Goal: Task Accomplishment & Management: Complete application form

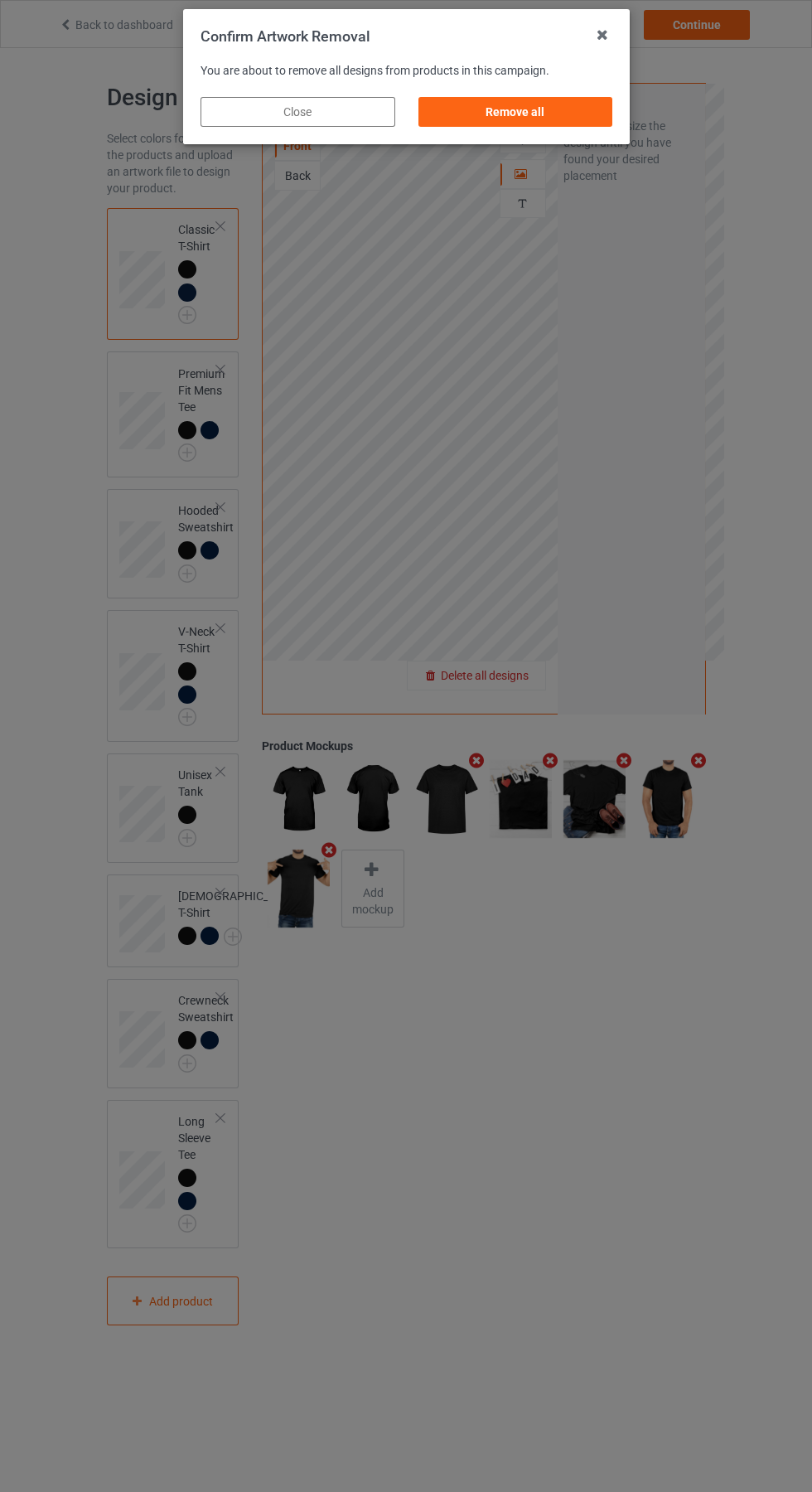
click at [538, 112] on div "Remove all" at bounding box center [515, 111] width 195 height 30
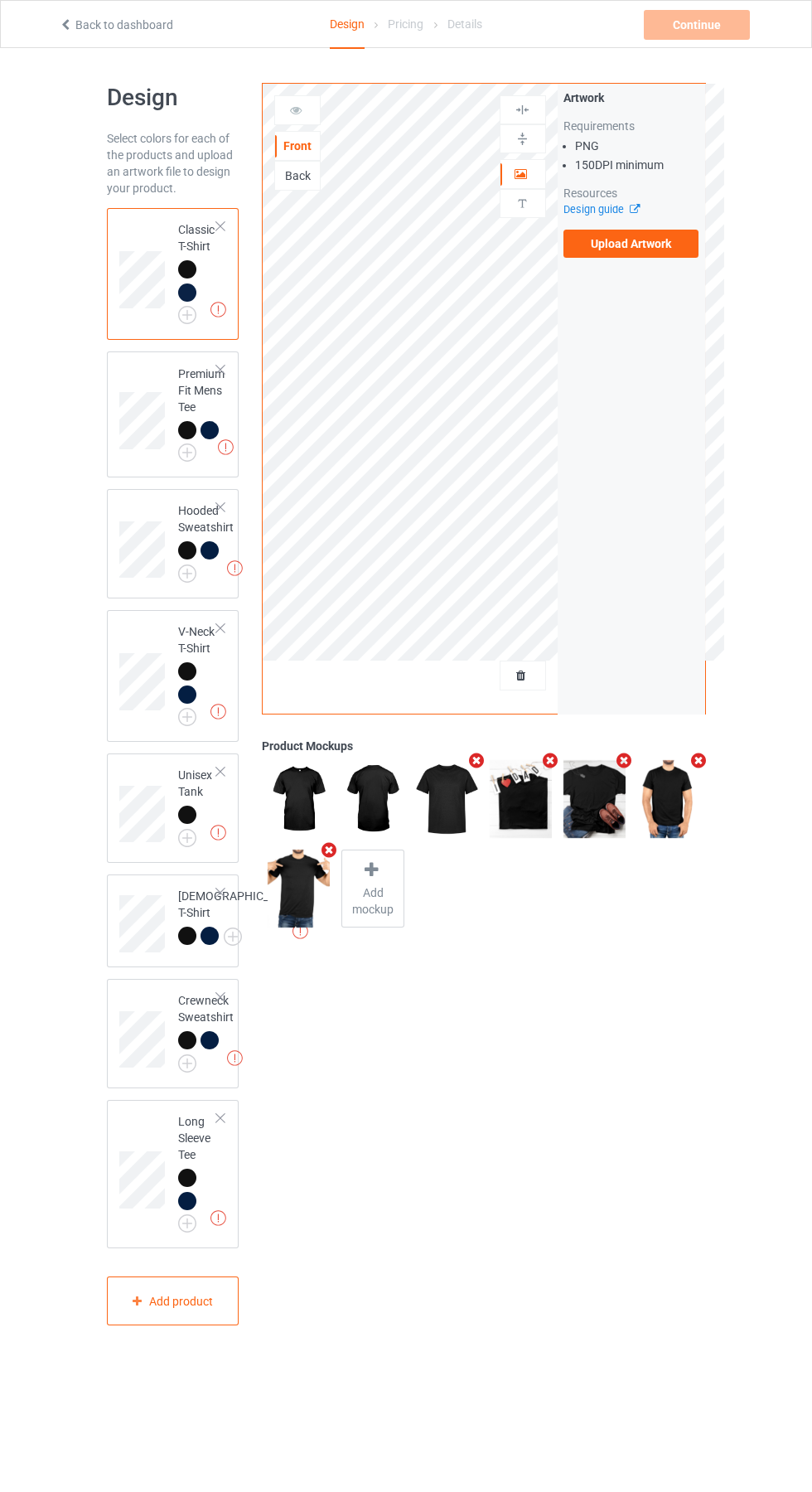
click at [661, 239] on label "Upload Artwork" at bounding box center [631, 243] width 136 height 28
click at [0, 0] on input "Upload Artwork" at bounding box center [0, 0] width 0 height 0
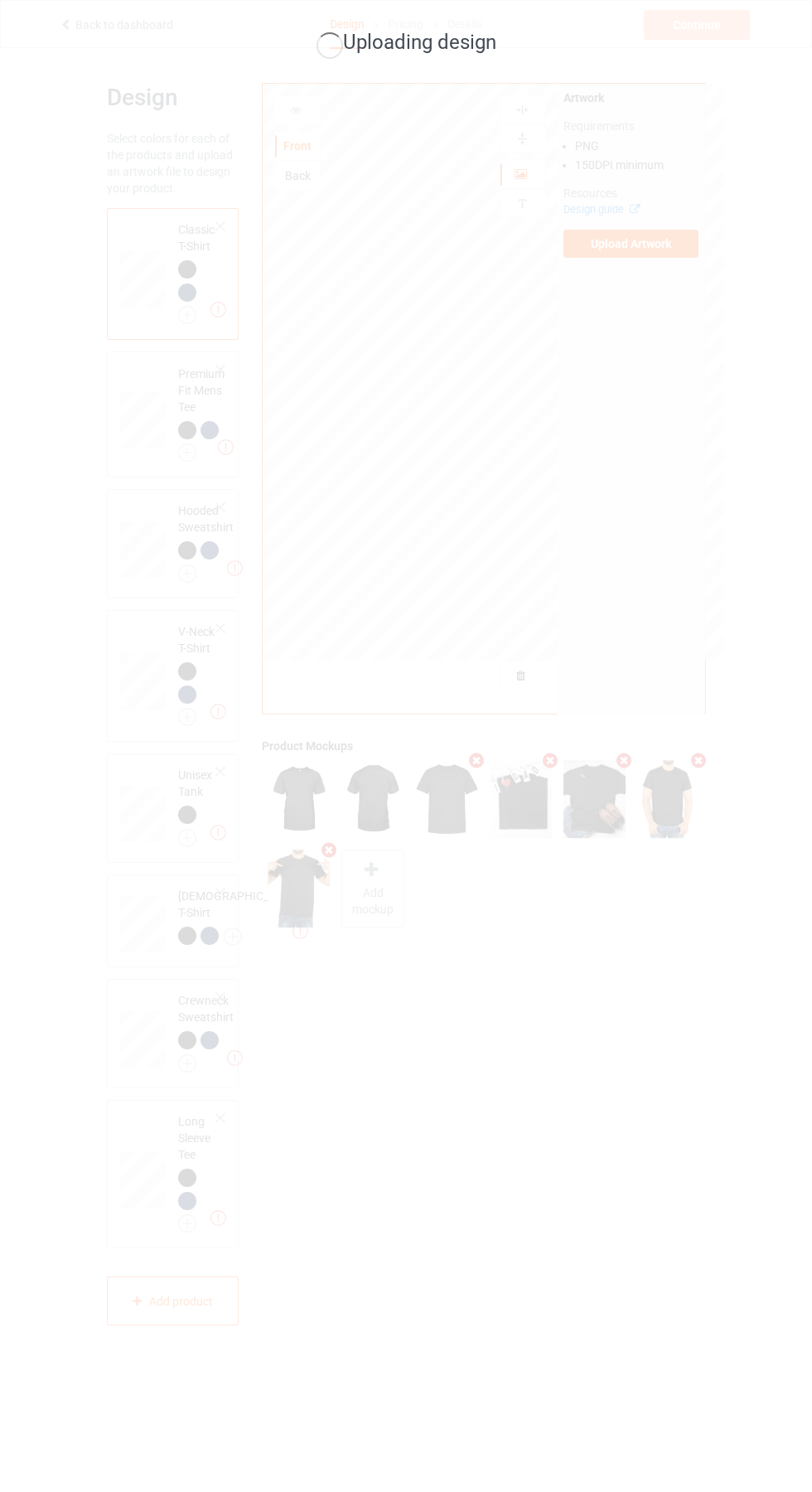
click at [715, 698] on div "Uploading design" at bounding box center [406, 746] width 812 height 1492
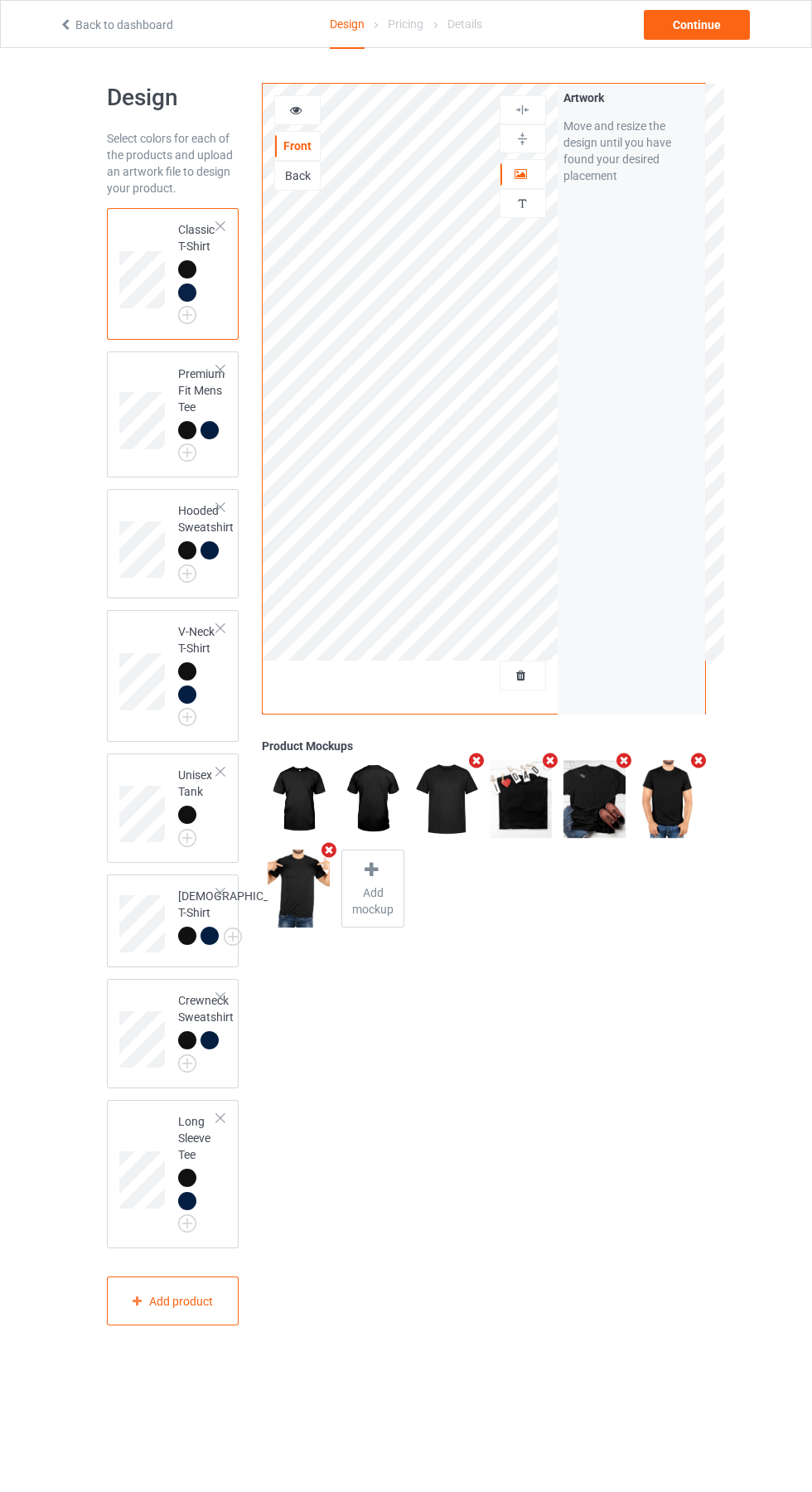
click at [296, 107] on icon at bounding box center [296, 107] width 14 height 12
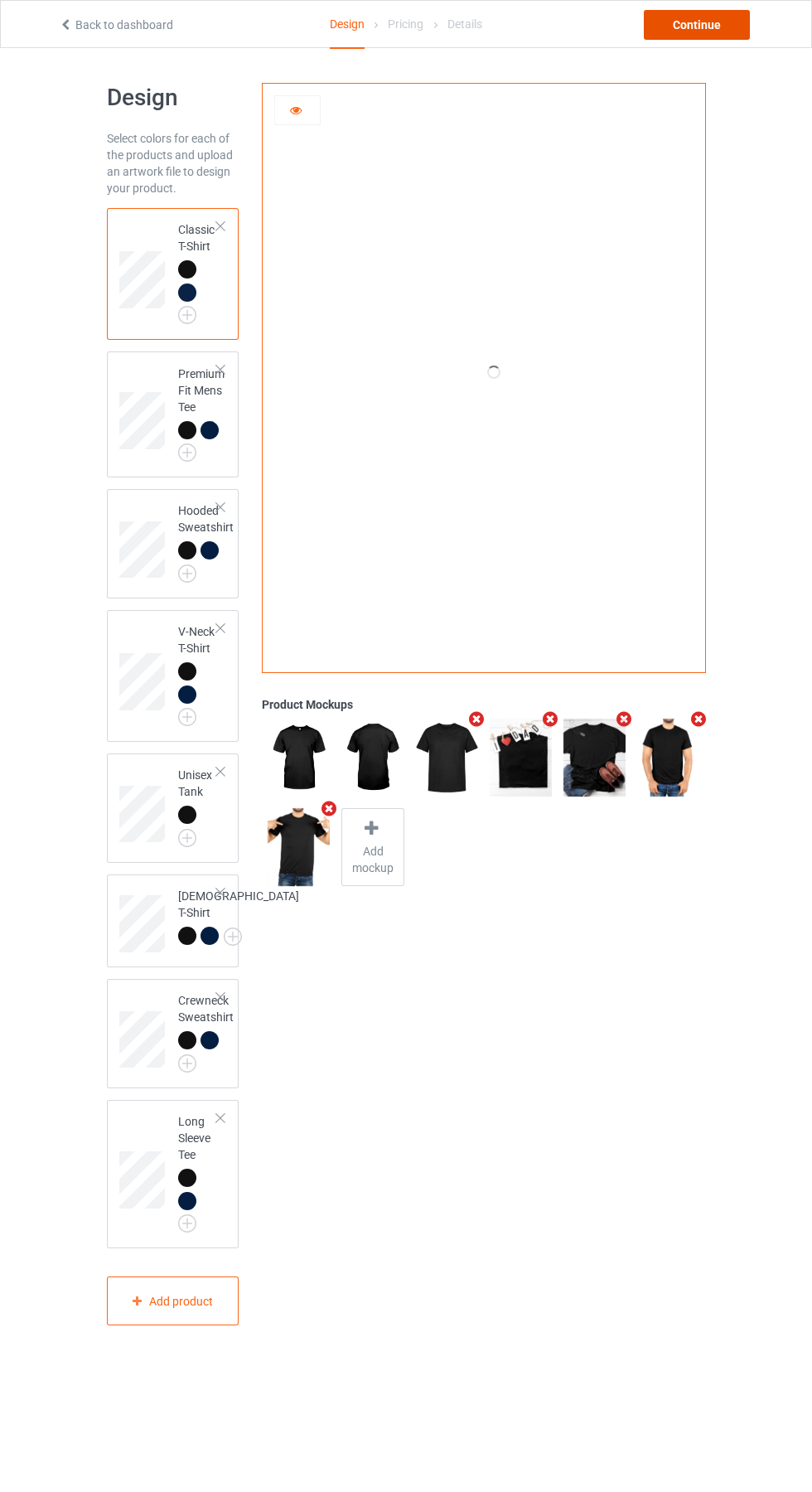
click at [724, 30] on div "Continue" at bounding box center [696, 25] width 106 height 30
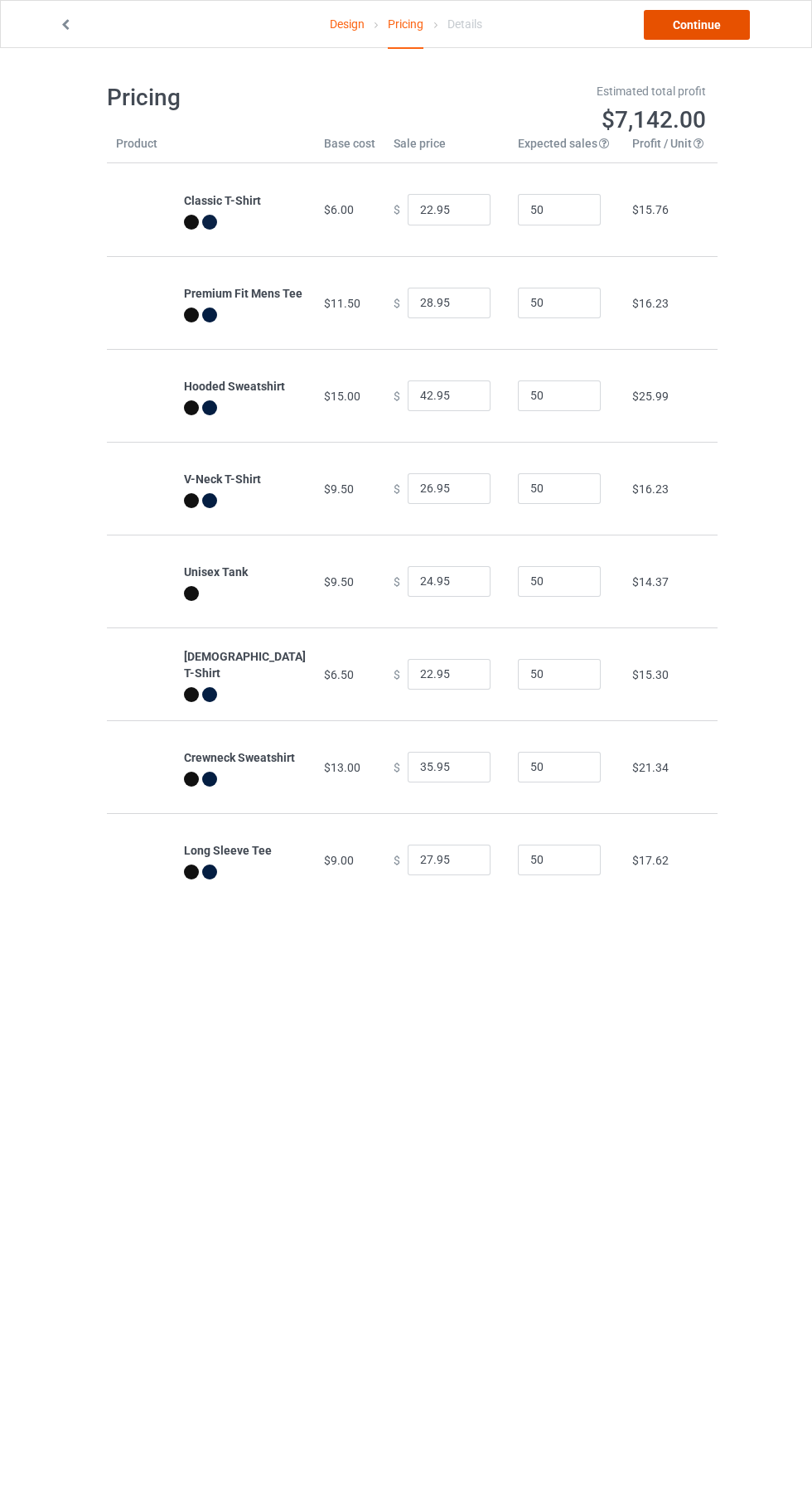
click at [705, 17] on link "Continue" at bounding box center [696, 25] width 106 height 30
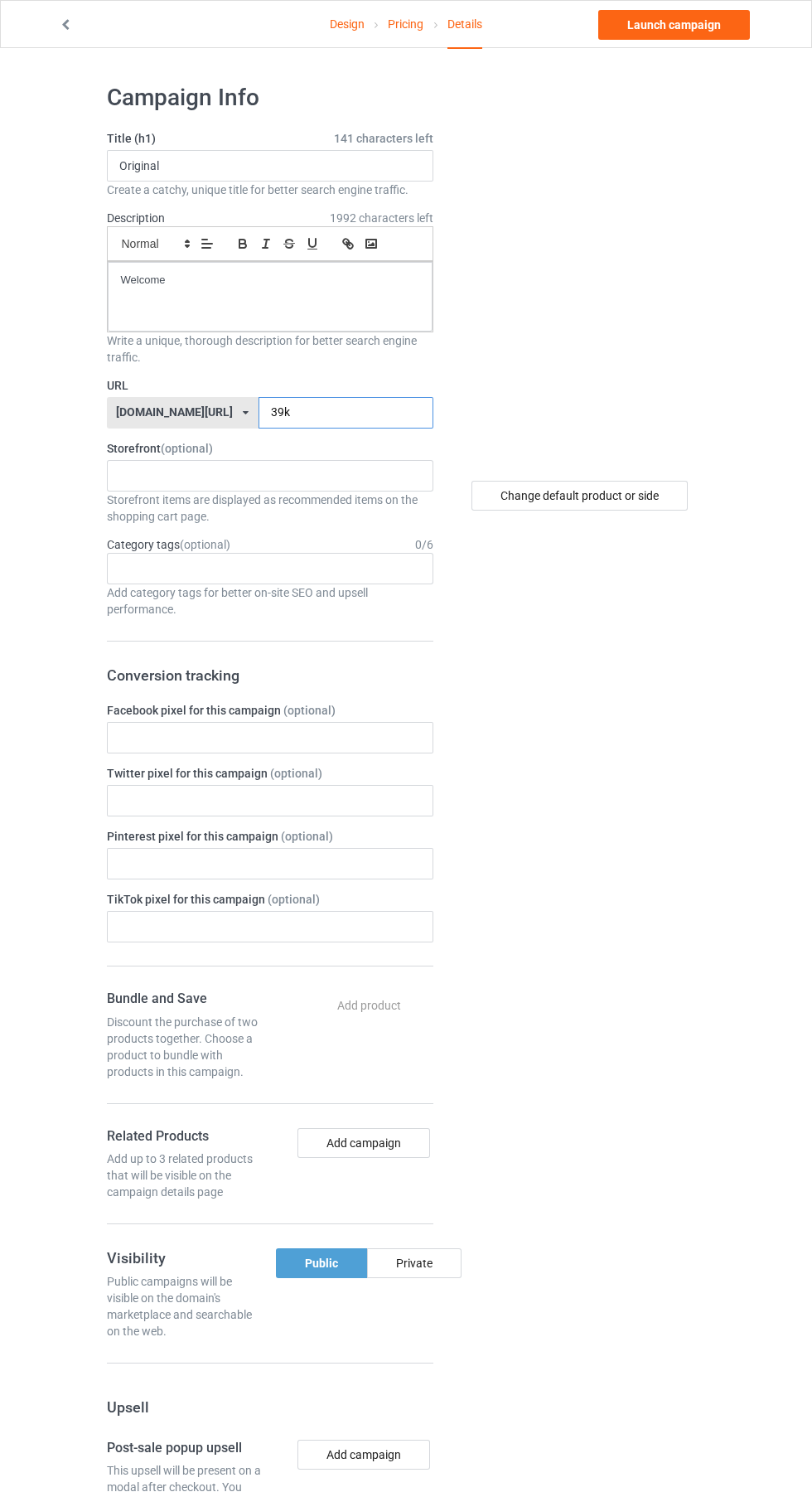
click at [329, 410] on input "39k" at bounding box center [346, 413] width 175 height 32
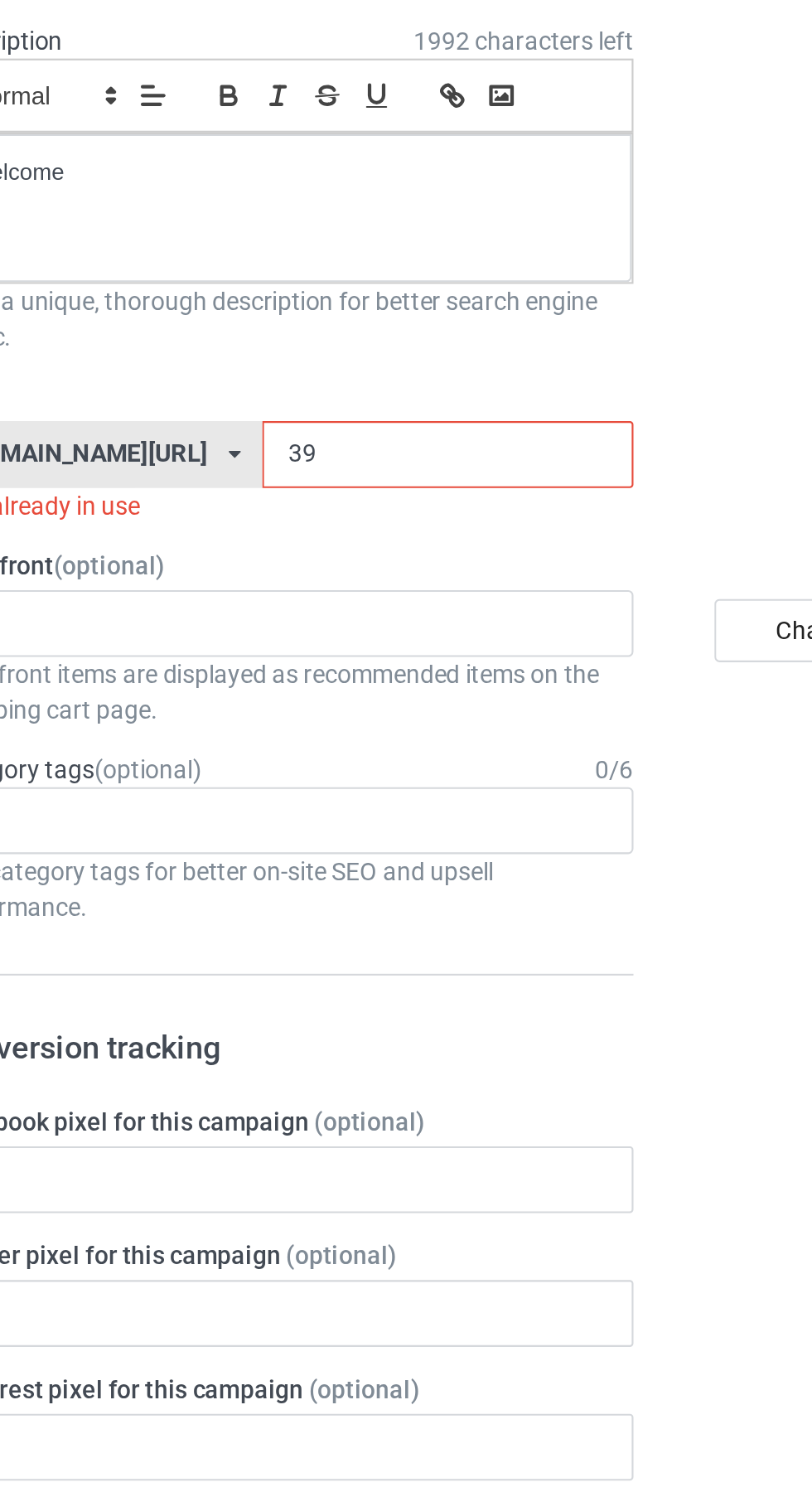
type input "3"
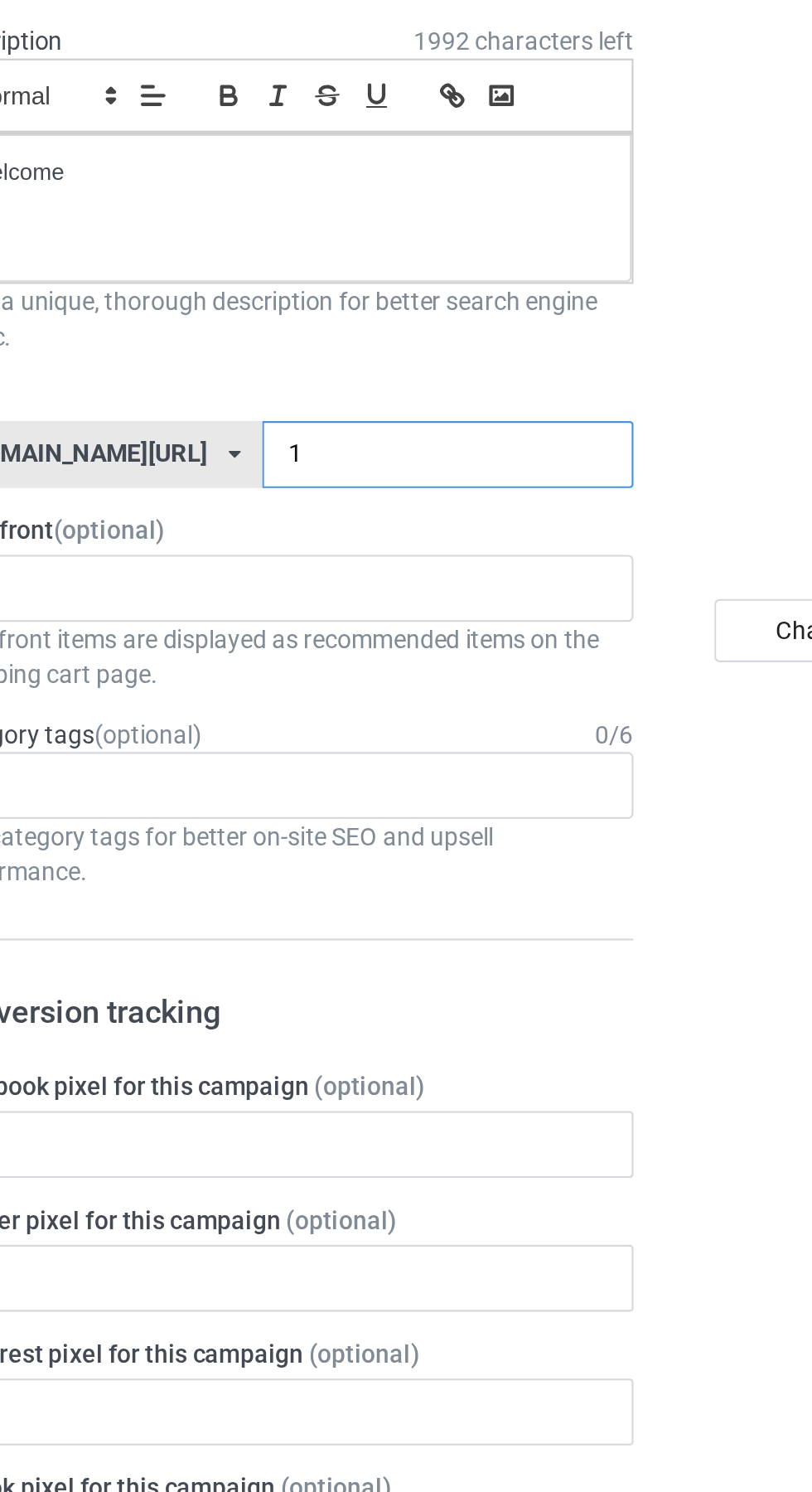
type input "10"
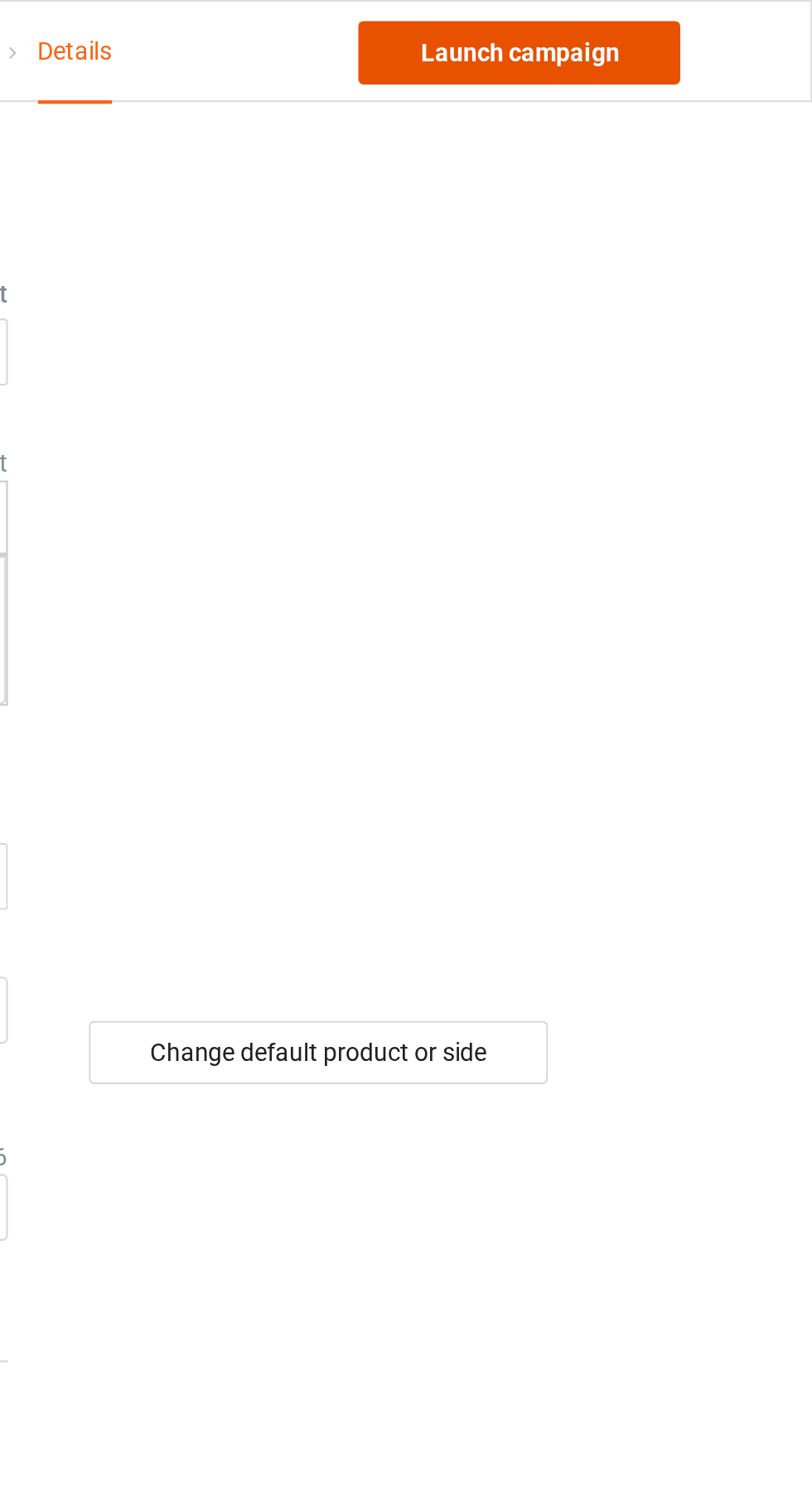
click at [685, 31] on link "Launch campaign" at bounding box center [674, 25] width 152 height 30
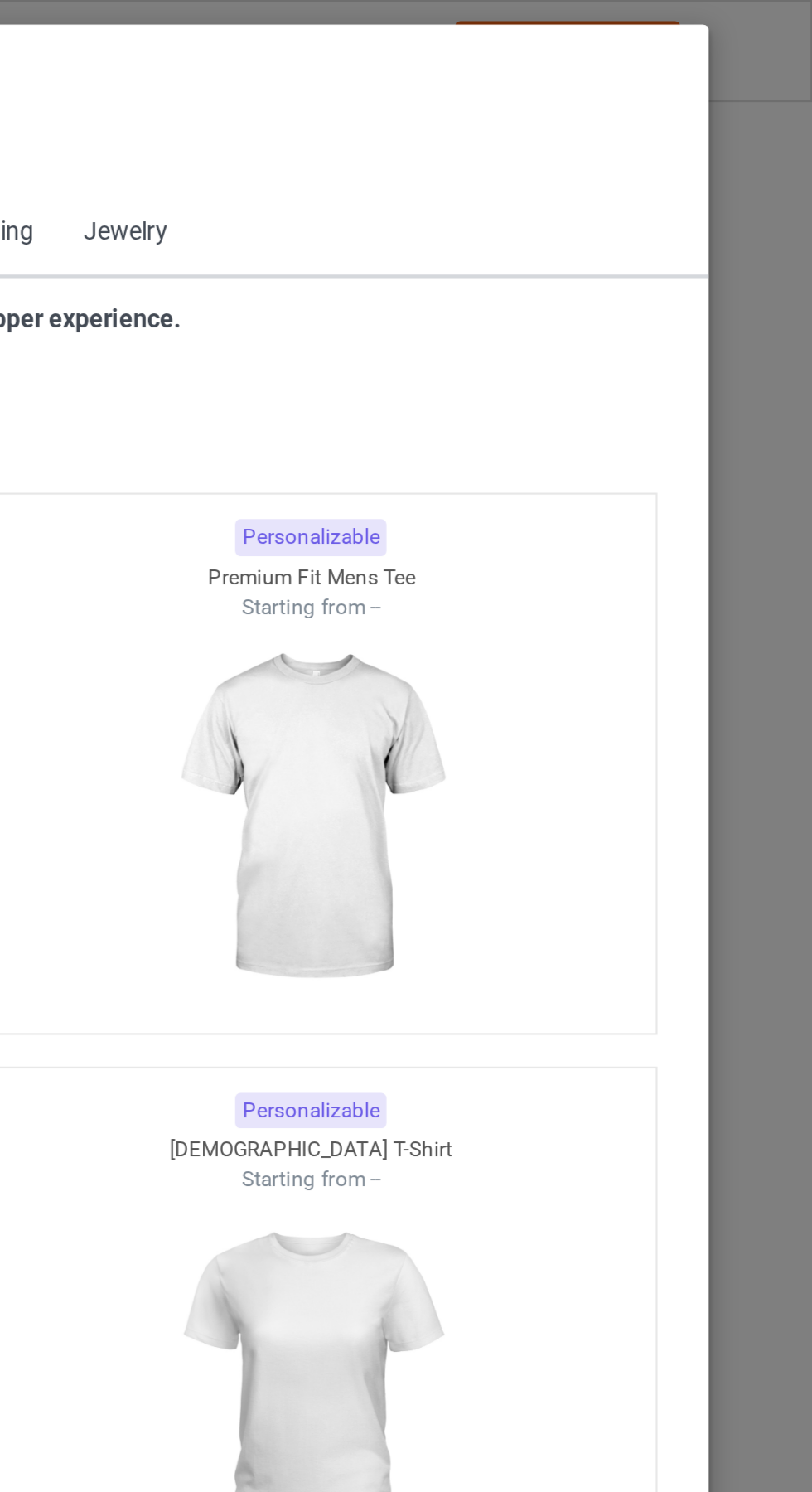
scroll to position [887, 0]
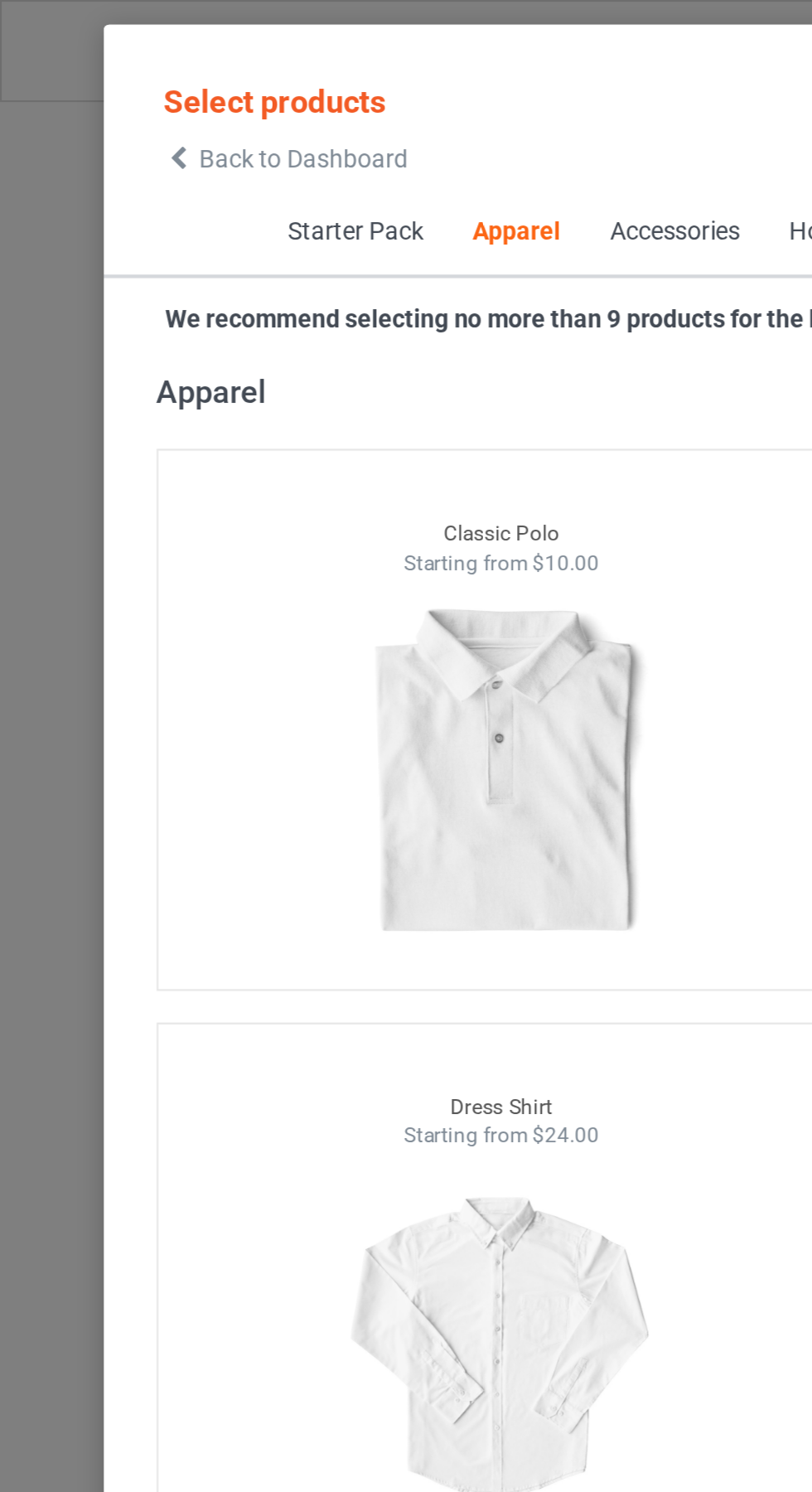
click at [84, 75] on icon at bounding box center [84, 75] width 14 height 12
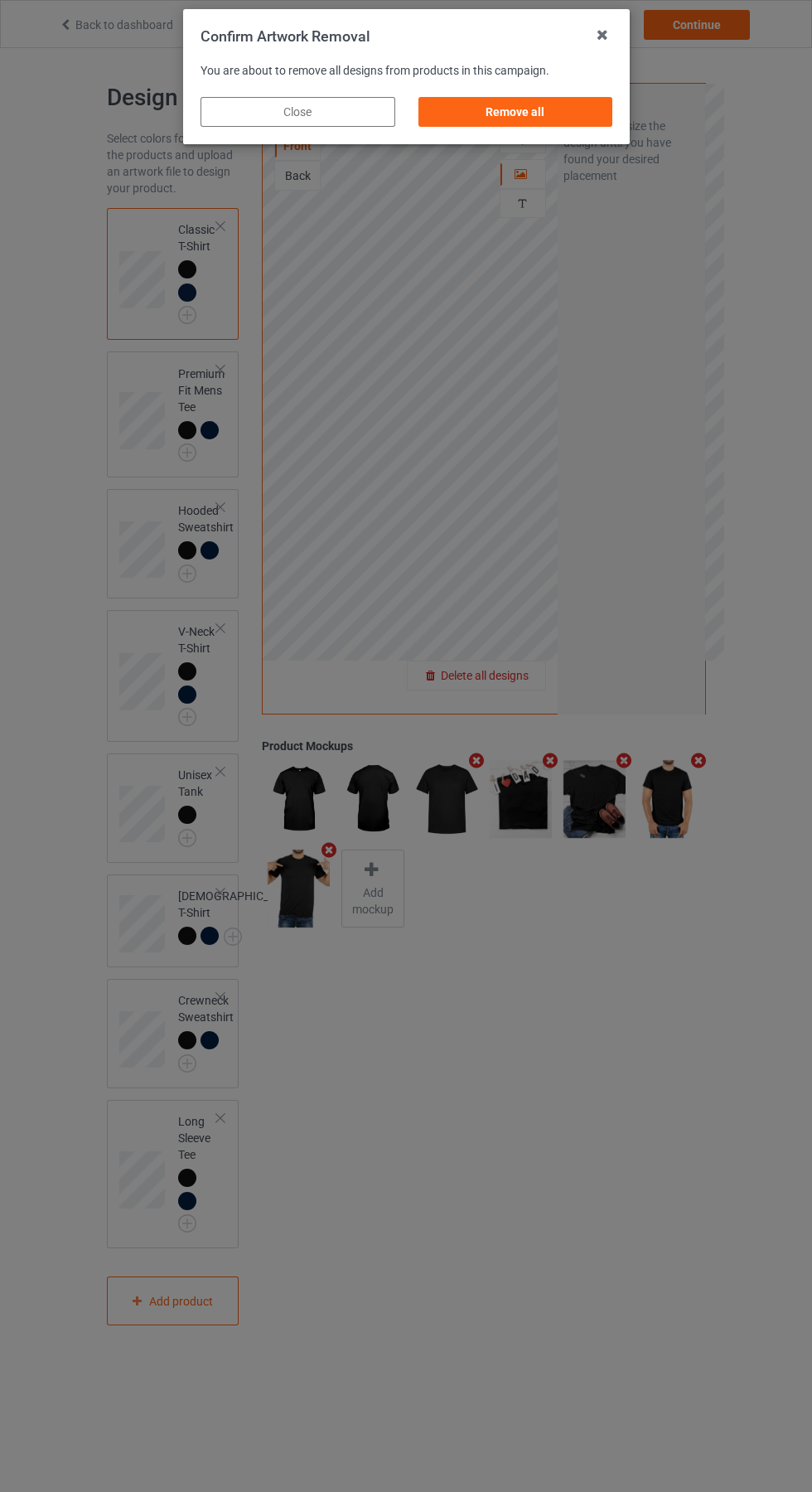
click at [543, 107] on div "Remove all" at bounding box center [515, 111] width 195 height 30
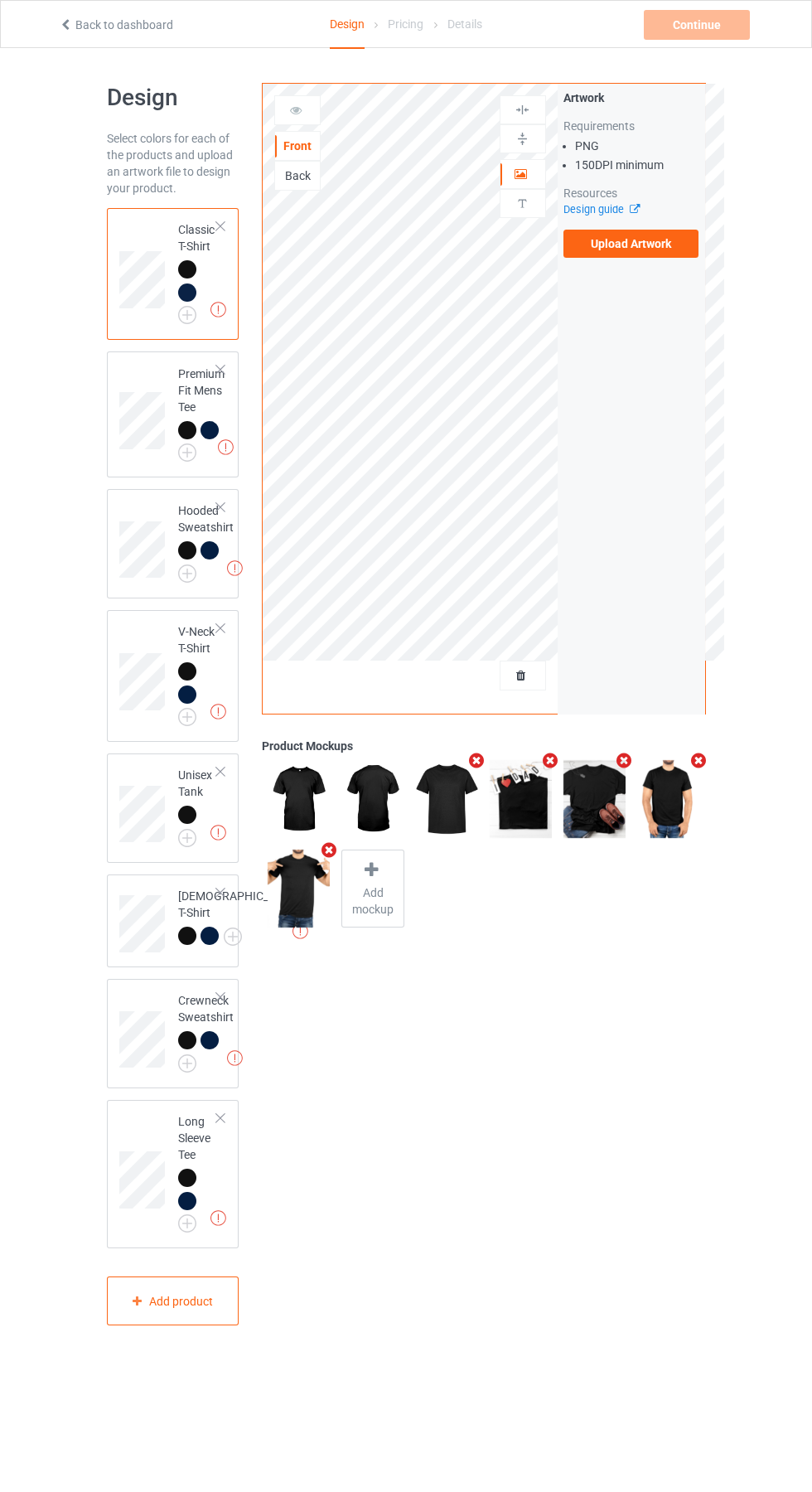
click at [665, 248] on label "Upload Artwork" at bounding box center [631, 243] width 136 height 28
click at [0, 0] on input "Upload Artwork" at bounding box center [0, 0] width 0 height 0
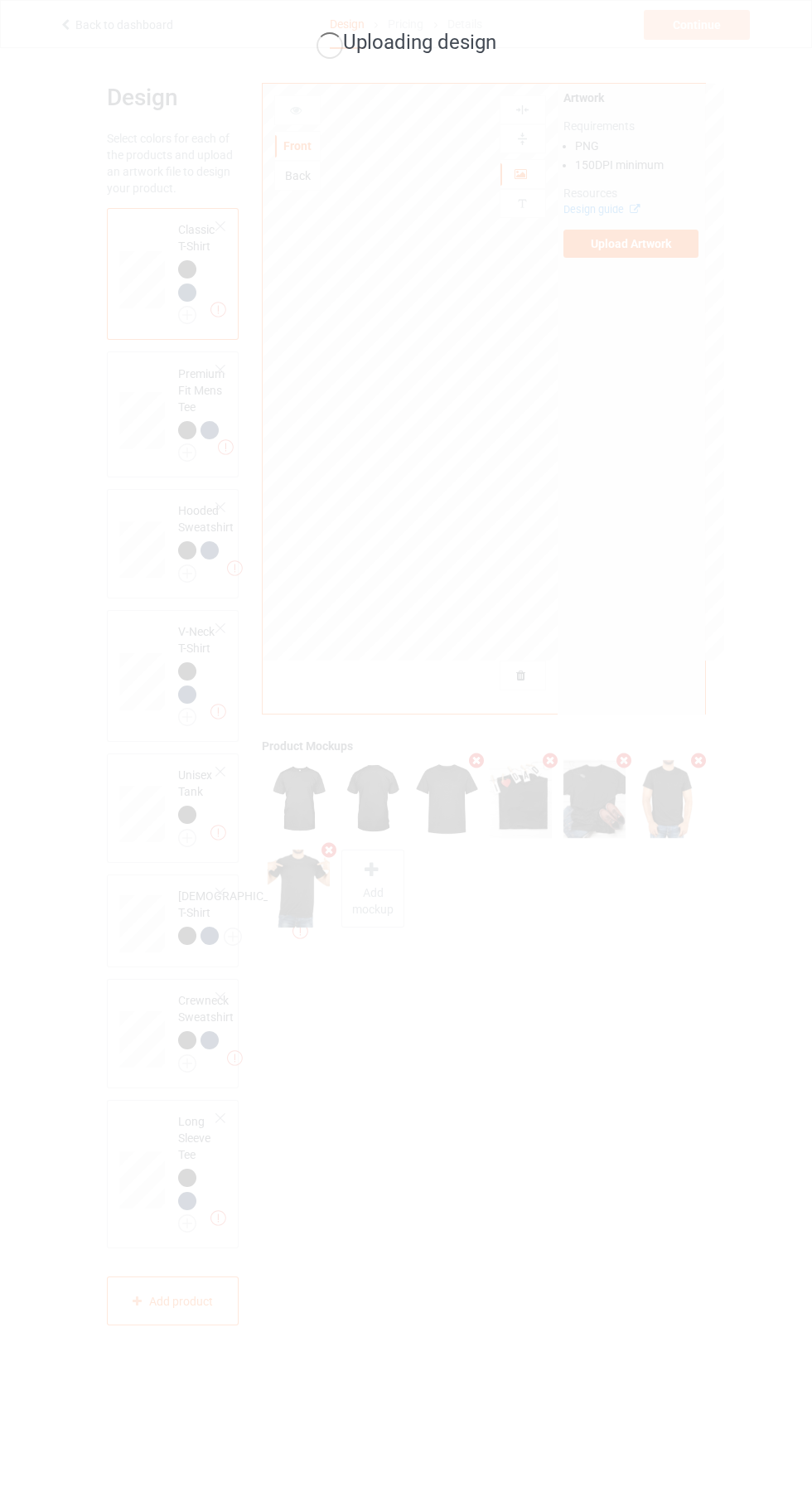
click at [750, 1000] on div "Uploading design" at bounding box center [406, 746] width 812 height 1492
click at [675, 1128] on div "Uploading design" at bounding box center [406, 746] width 812 height 1492
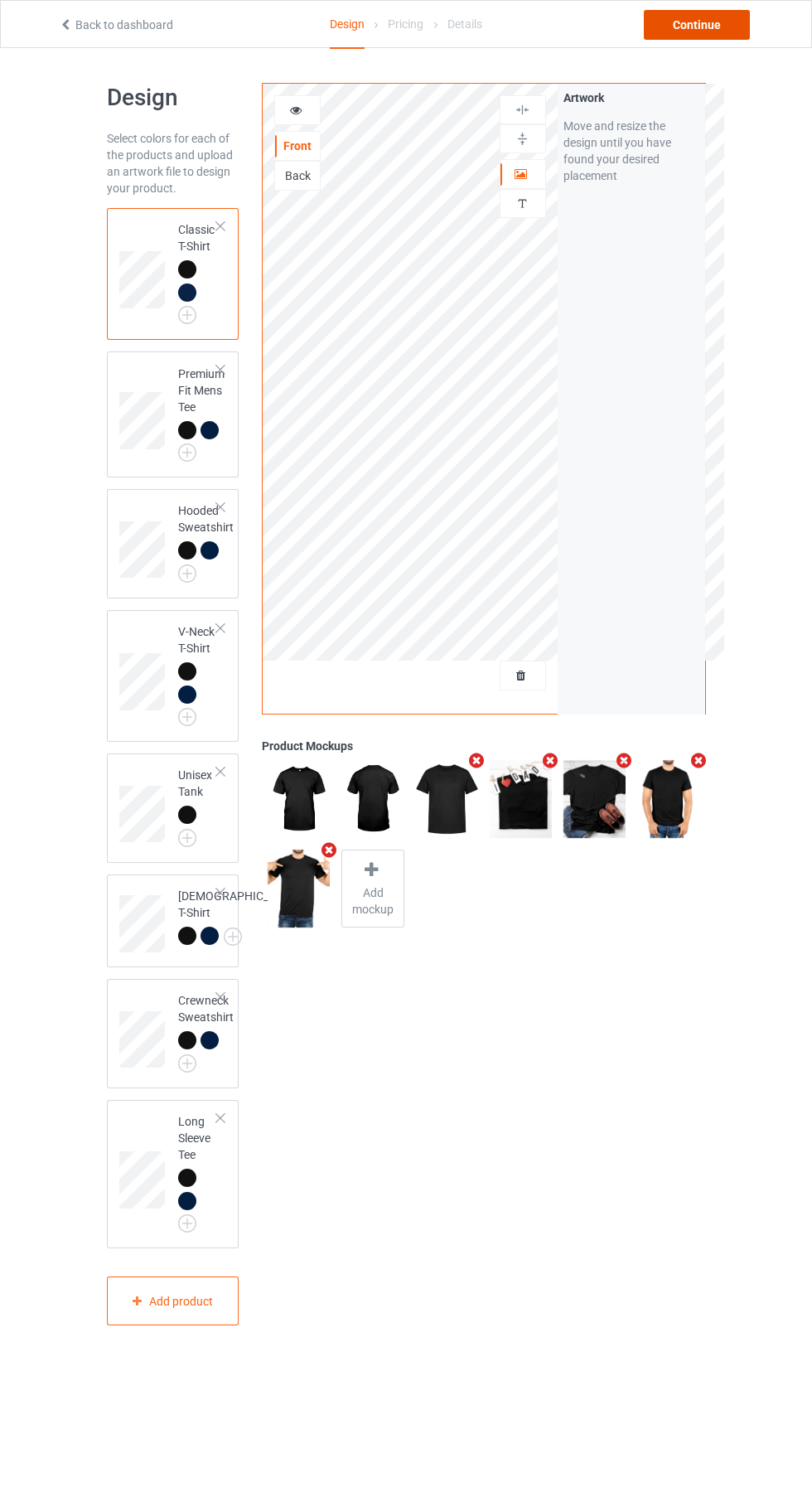
click at [733, 14] on div "Continue" at bounding box center [696, 25] width 106 height 30
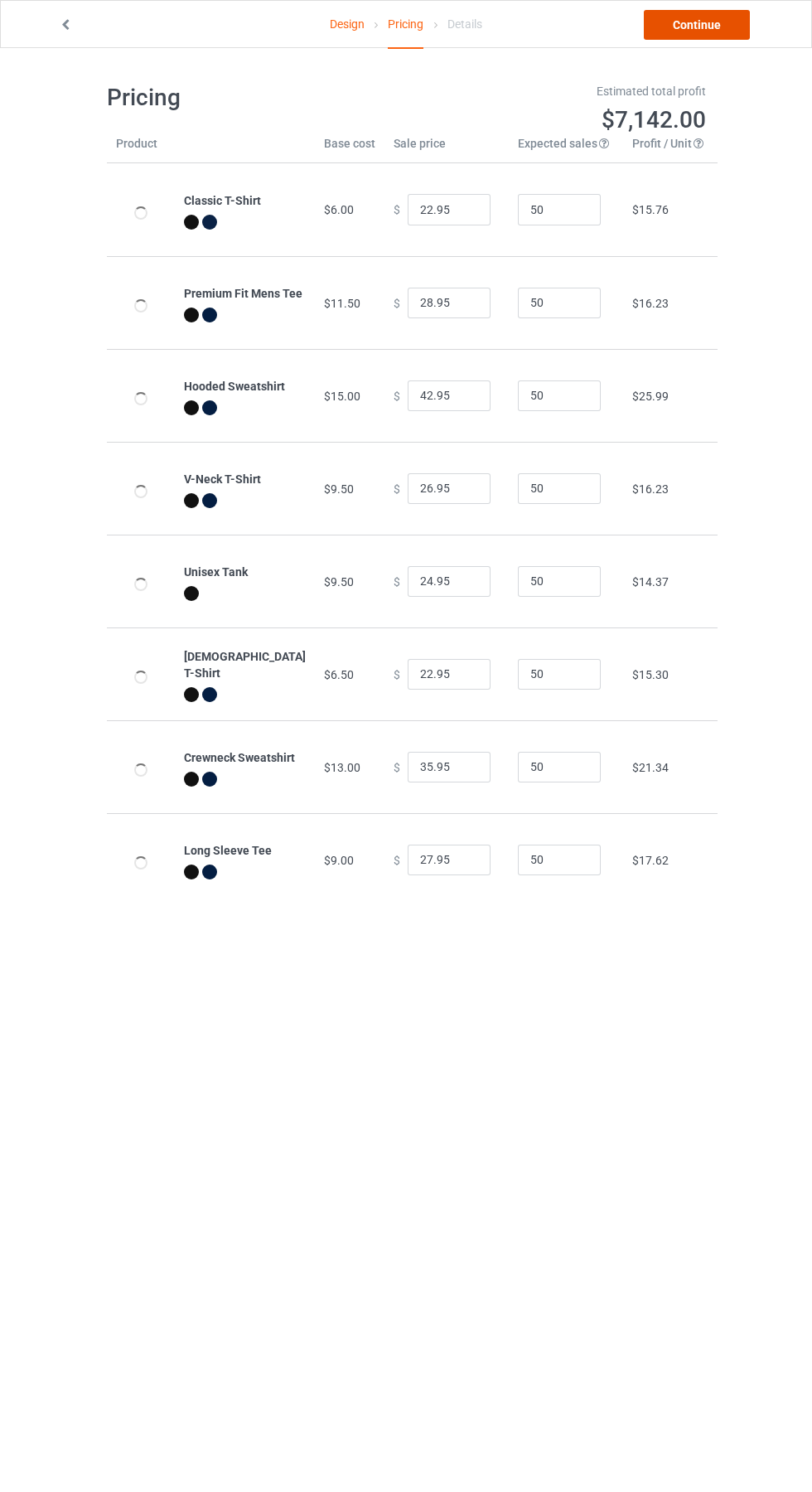
click at [721, 16] on link "Continue" at bounding box center [696, 25] width 106 height 30
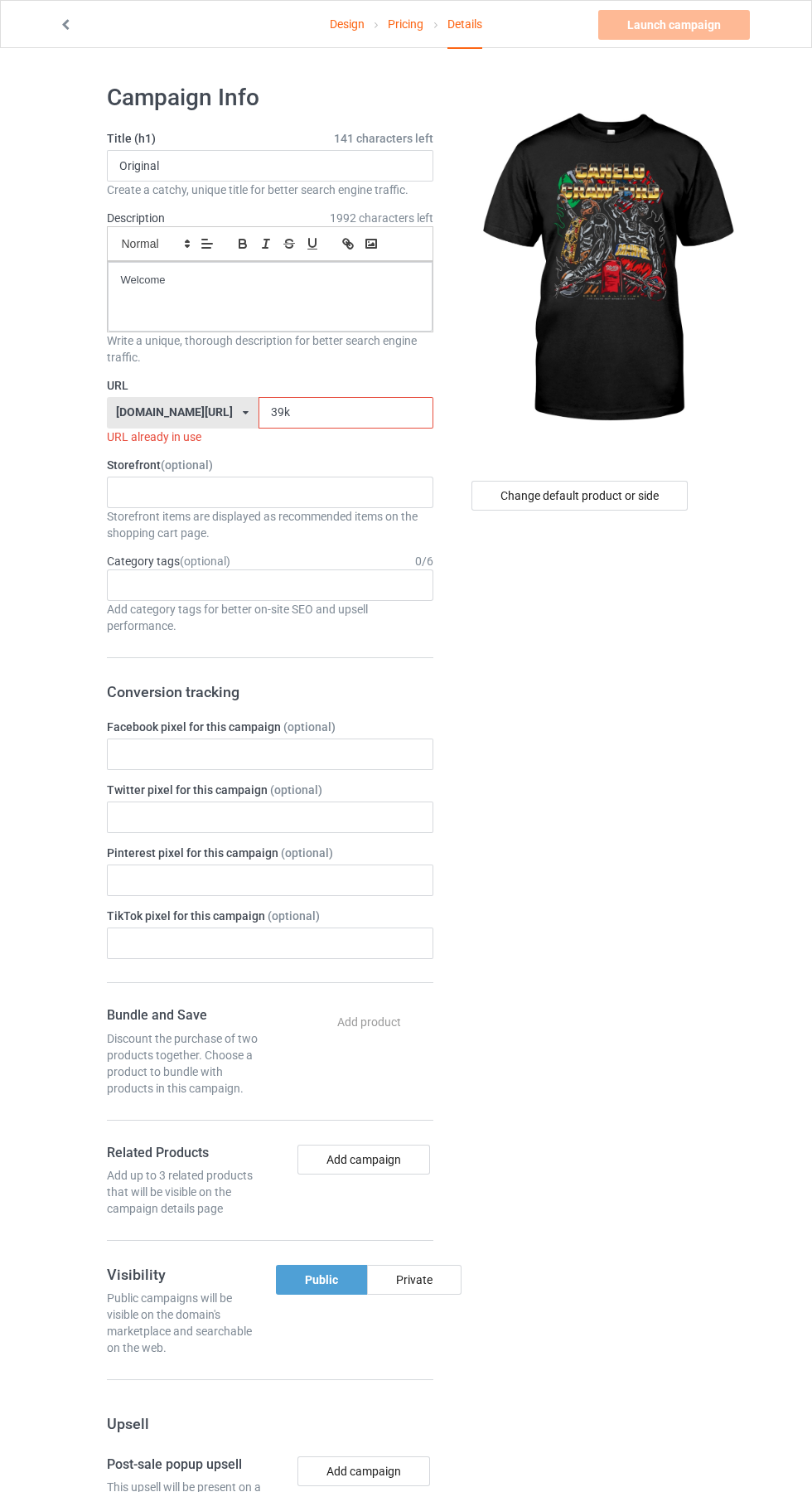
click at [310, 415] on input "39k" at bounding box center [346, 413] width 175 height 32
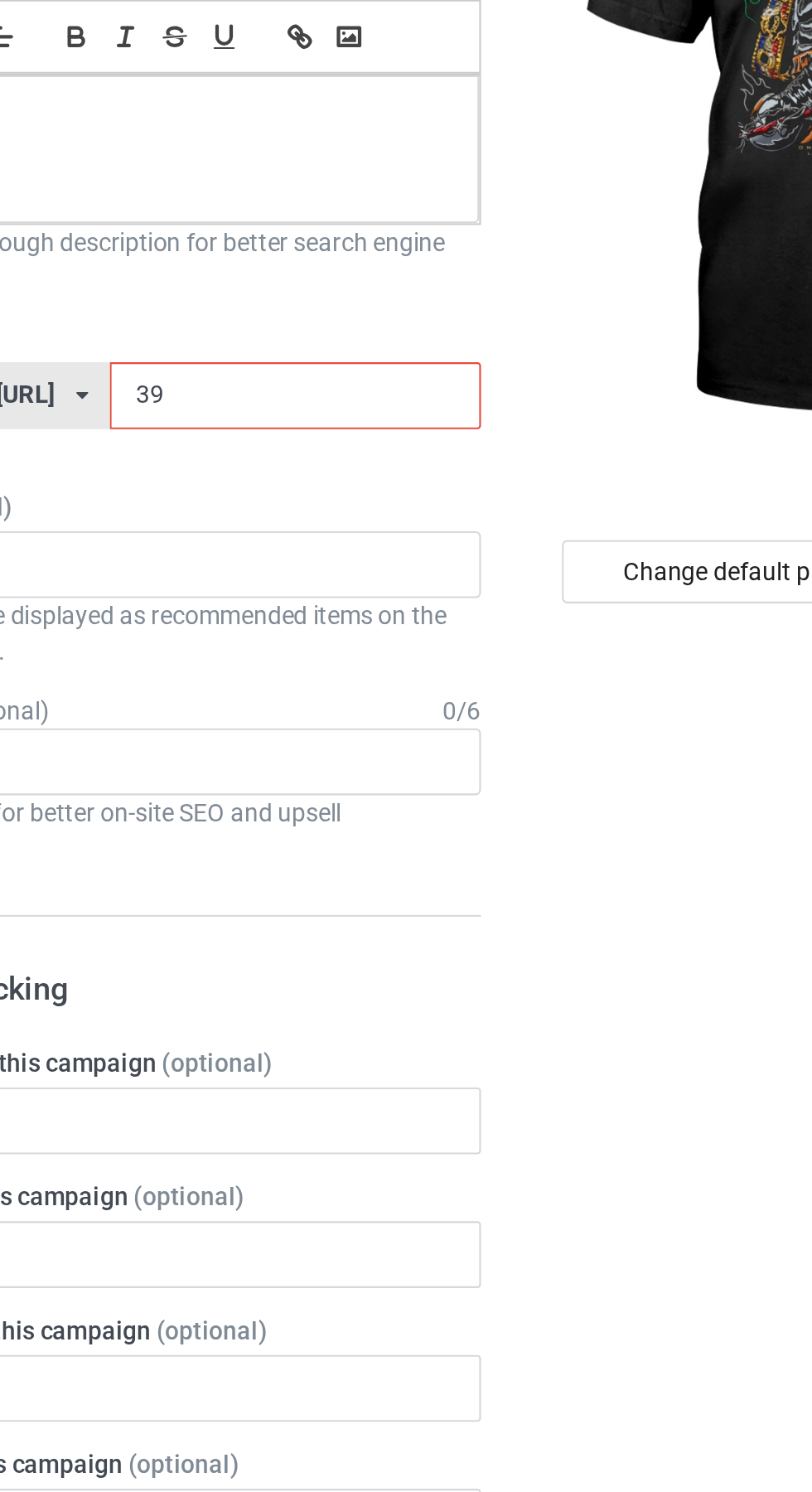
type input "3"
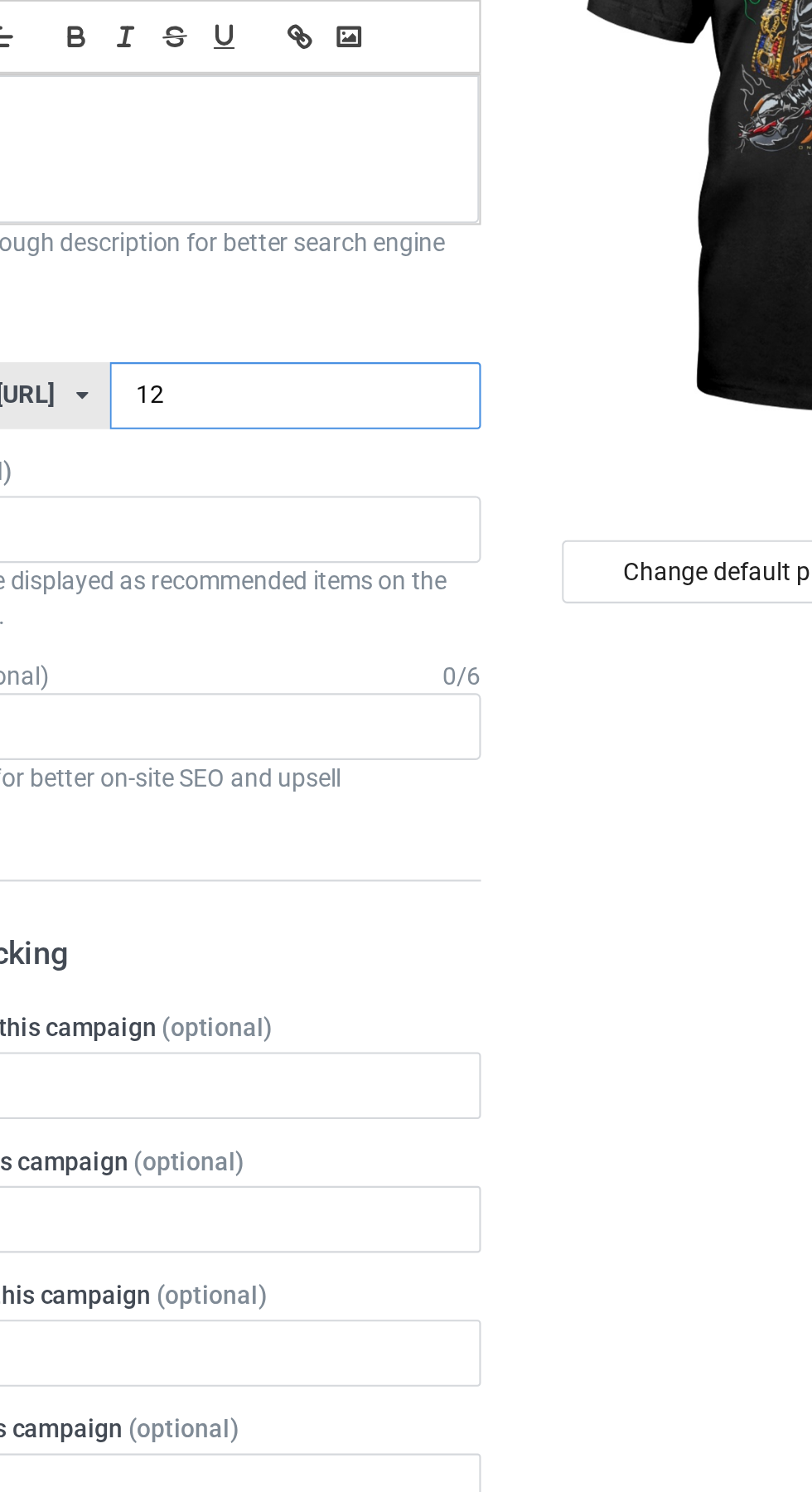
type input "123"
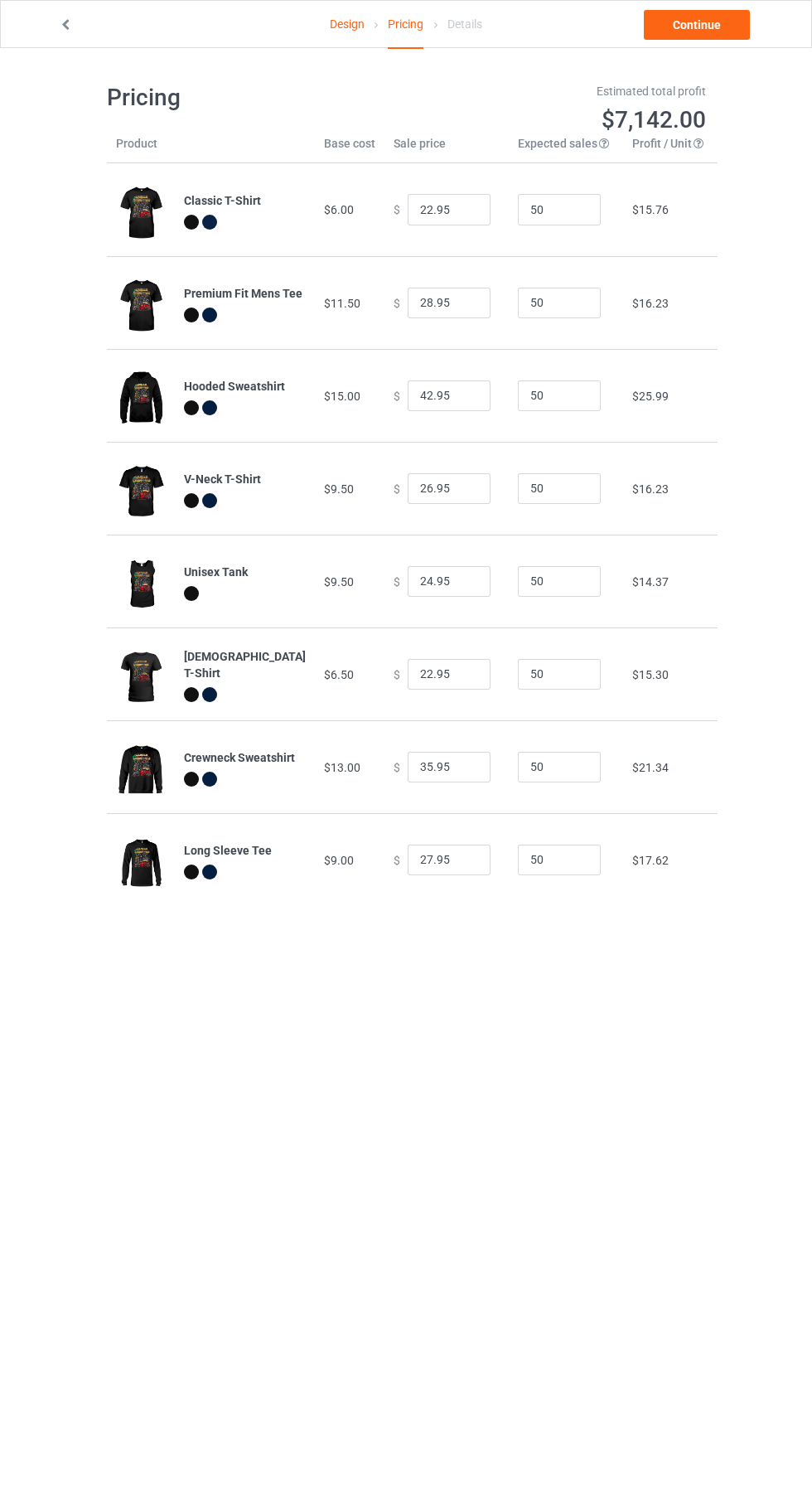
click at [400, 1488] on body "Design Pricing Details Continue Pricing Estimated total profit $7,142.00 Produc…" at bounding box center [406, 794] width 812 height 1492
click at [66, 22] on icon at bounding box center [66, 22] width 14 height 12
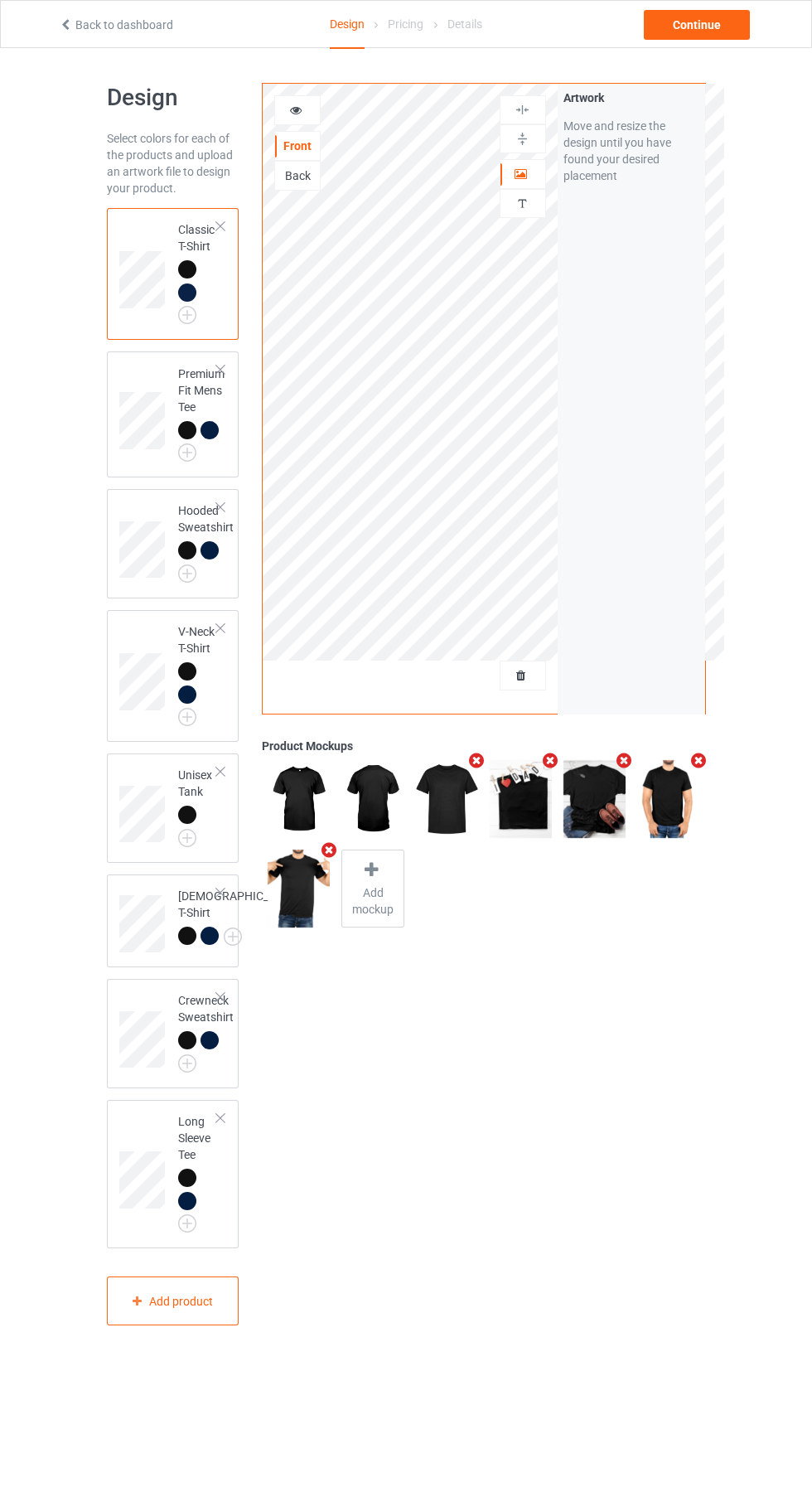
click at [522, 676] on icon at bounding box center [521, 673] width 14 height 12
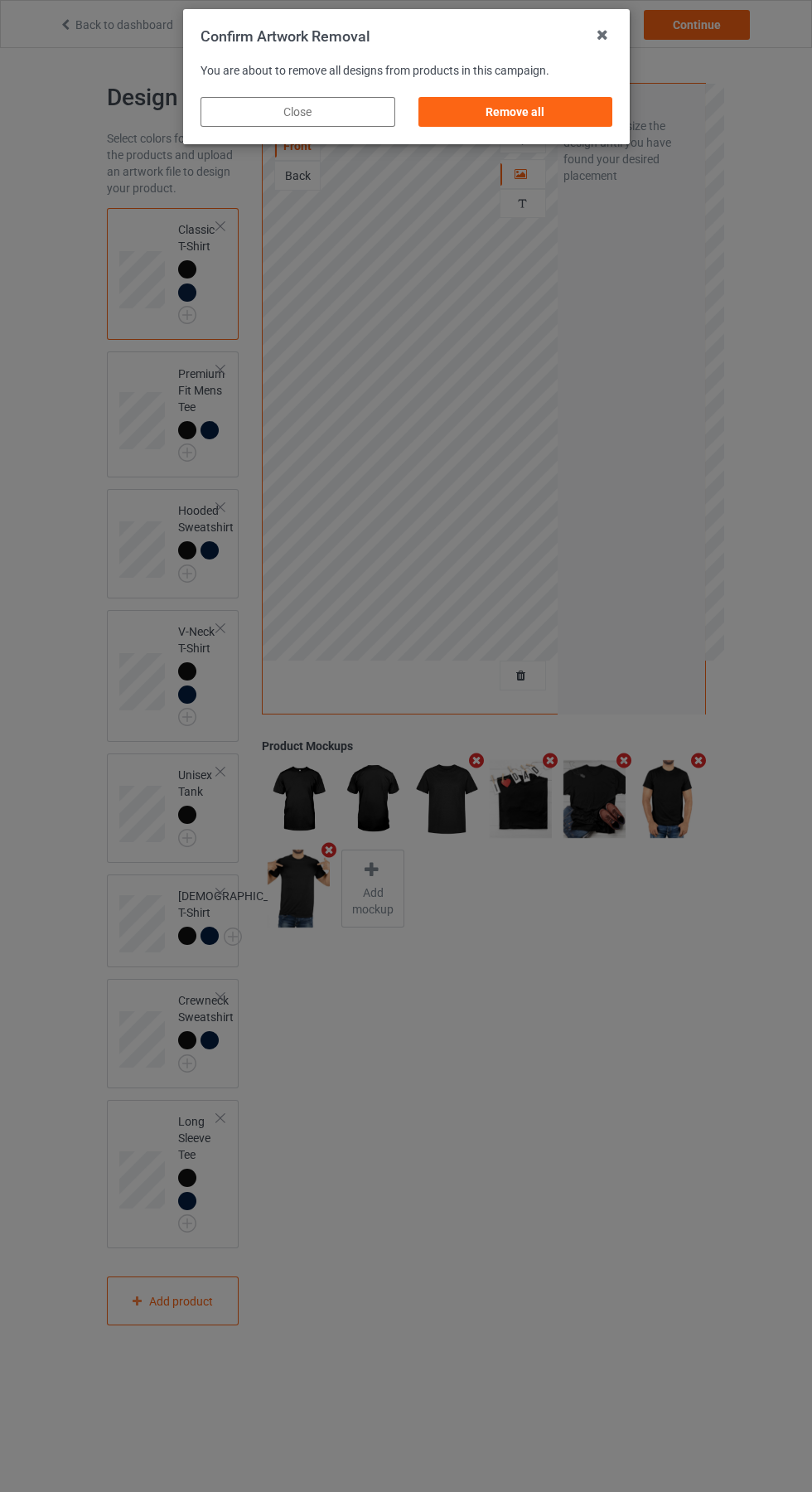
click at [553, 120] on div "Remove all" at bounding box center [515, 111] width 195 height 30
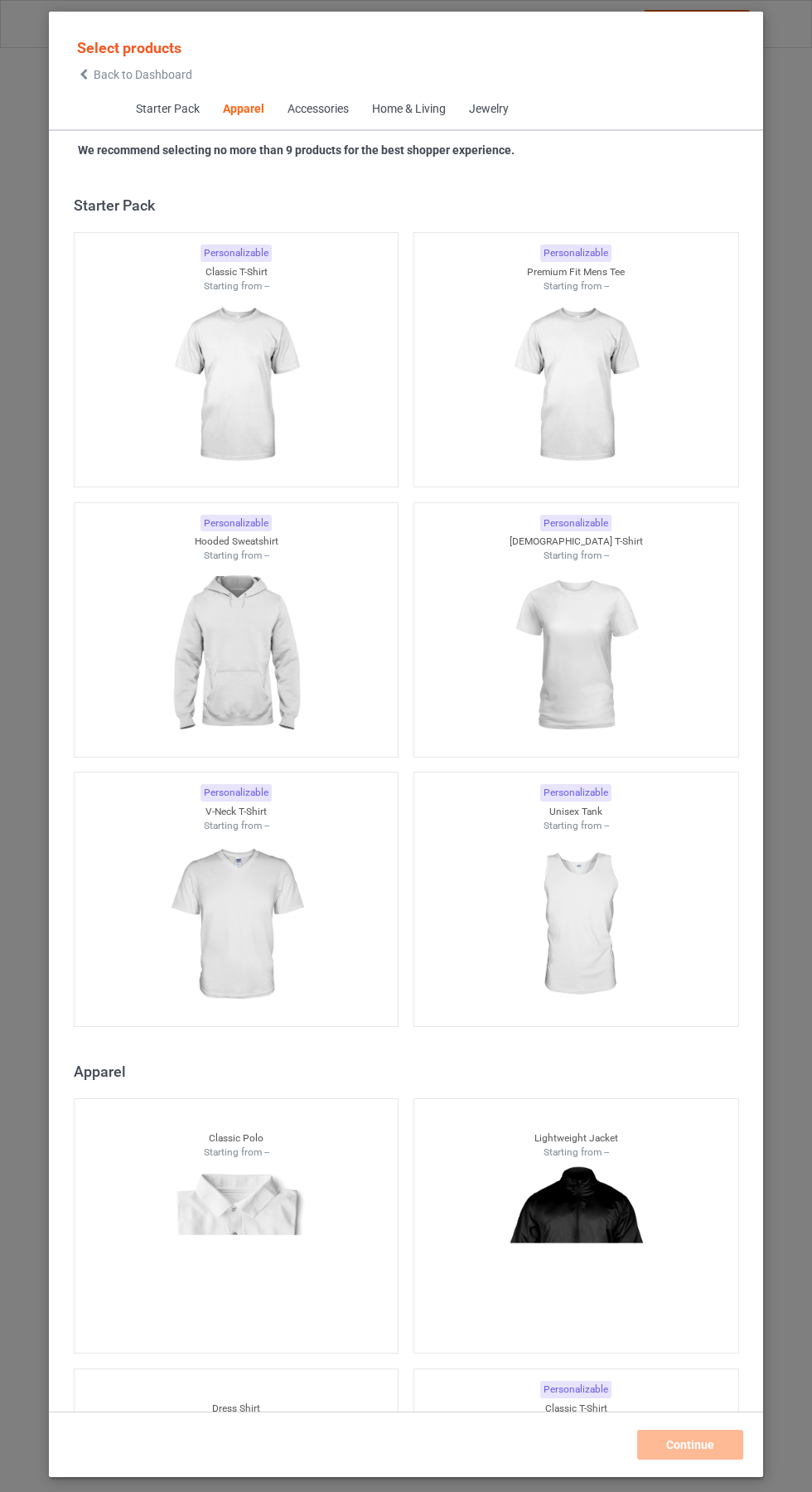
scroll to position [887, 0]
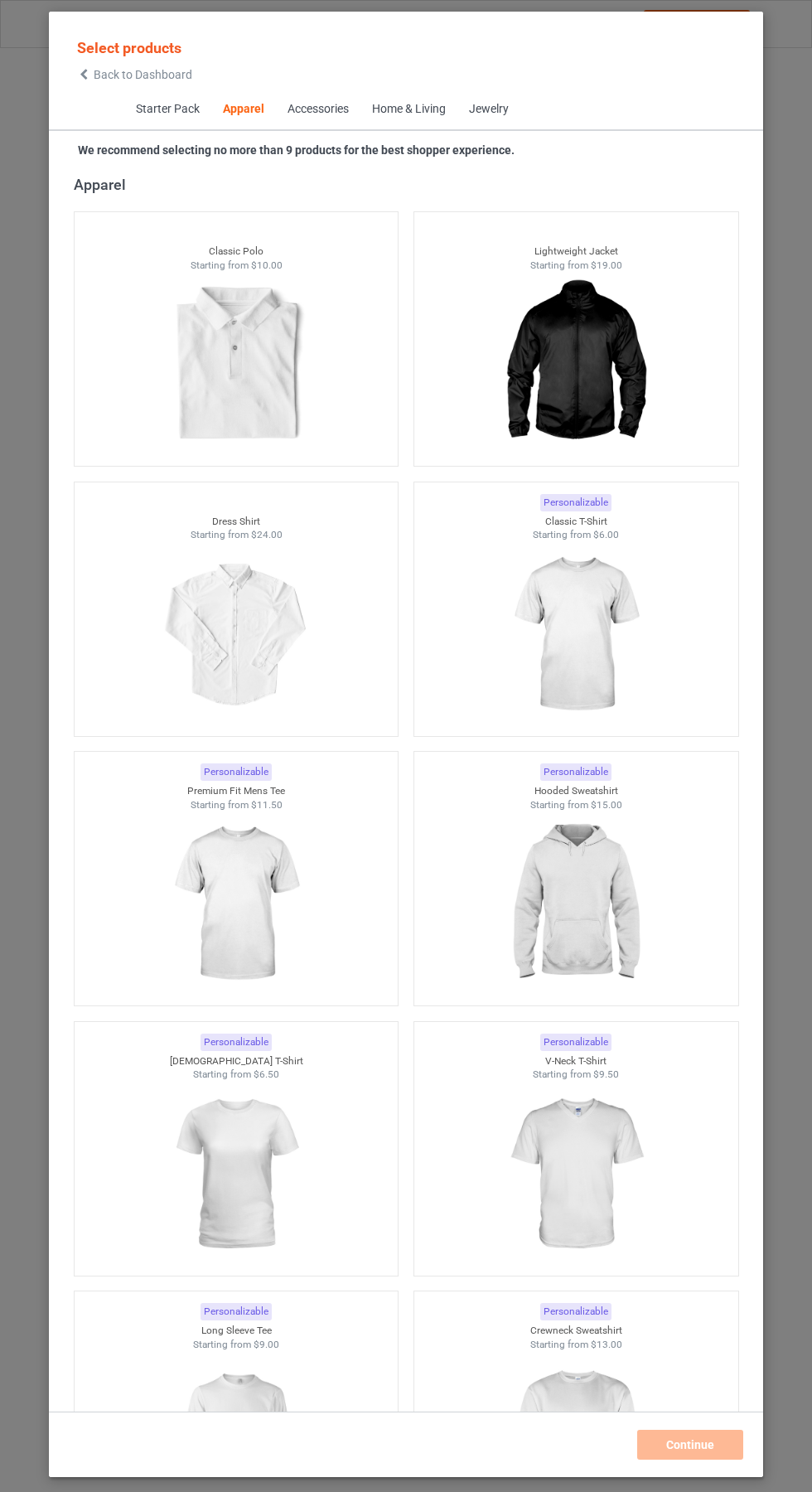
click at [89, 73] on icon at bounding box center [84, 75] width 14 height 12
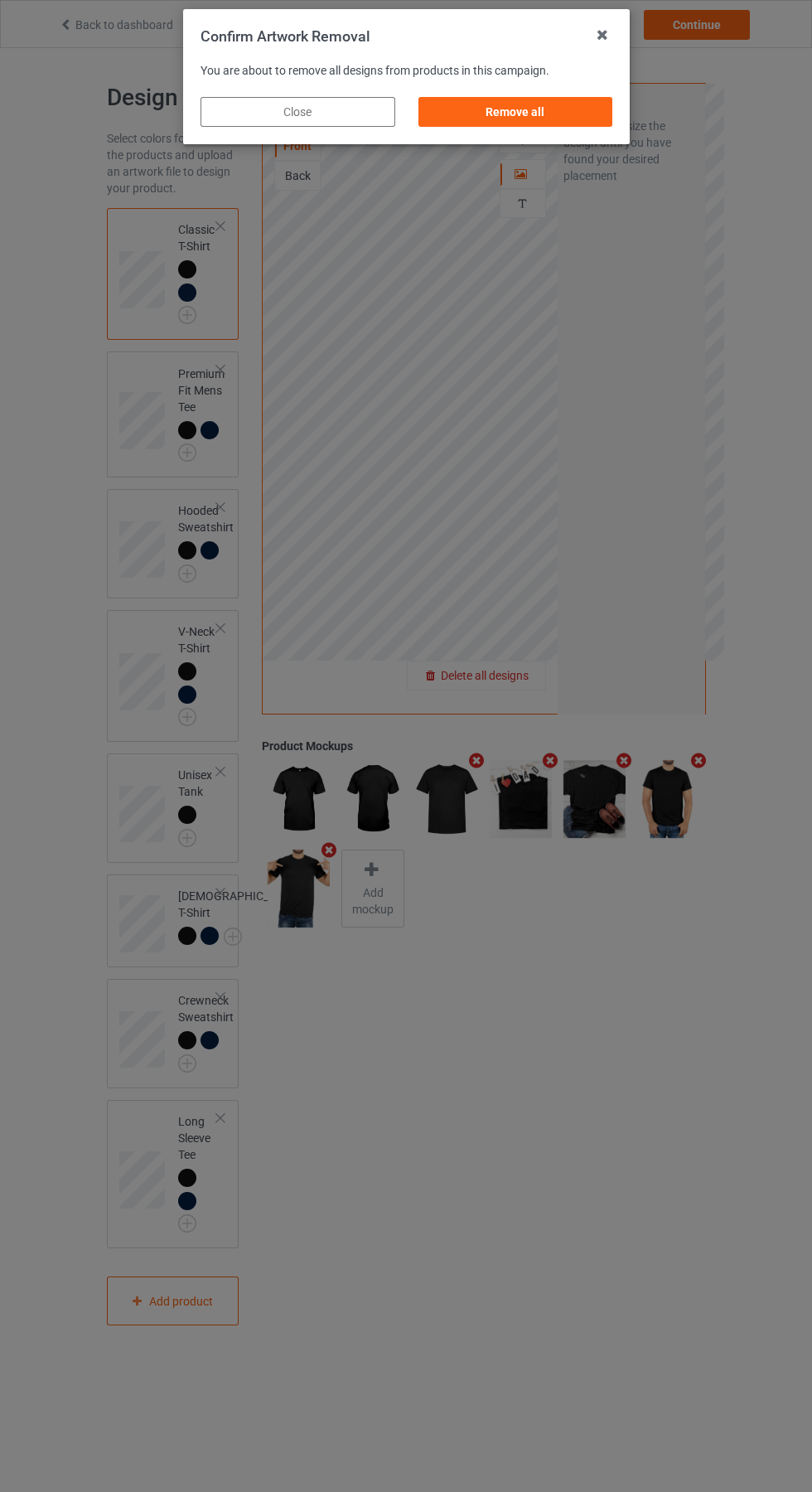
click at [570, 116] on div "Remove all" at bounding box center [515, 111] width 195 height 30
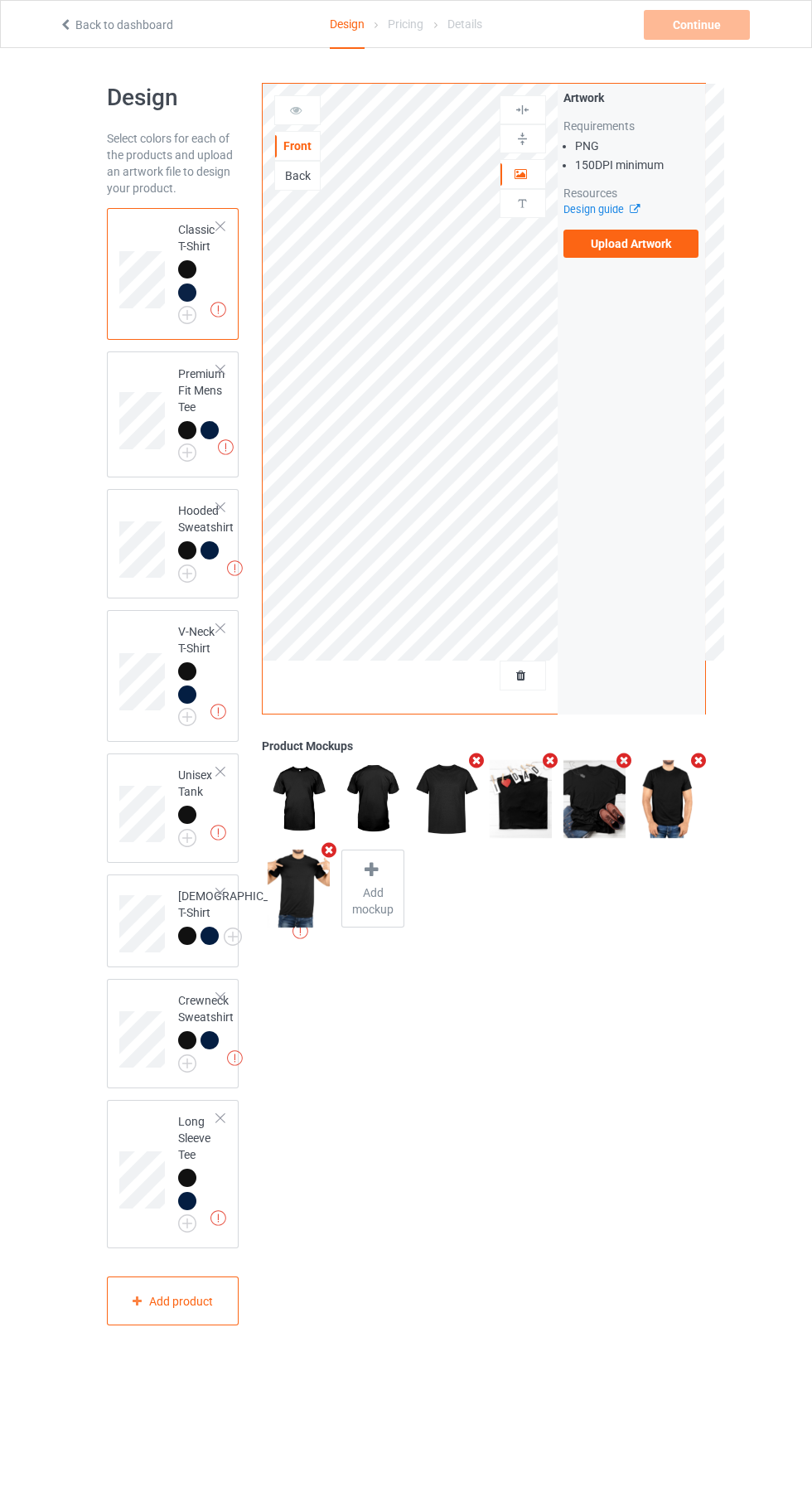
click at [669, 250] on label "Upload Artwork" at bounding box center [631, 243] width 136 height 28
click at [0, 0] on input "Upload Artwork" at bounding box center [0, 0] width 0 height 0
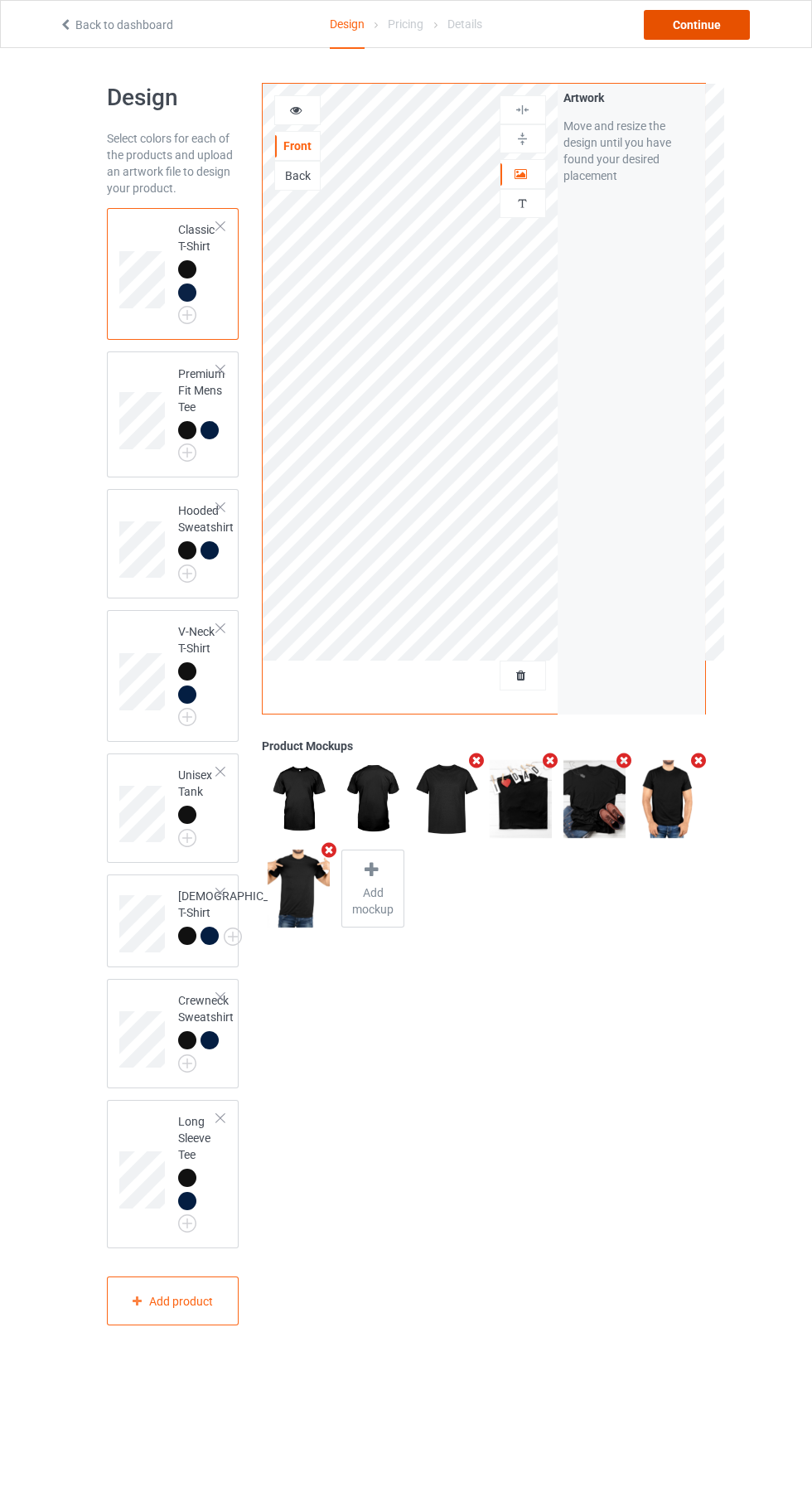
click at [716, 17] on div "Continue" at bounding box center [696, 25] width 106 height 30
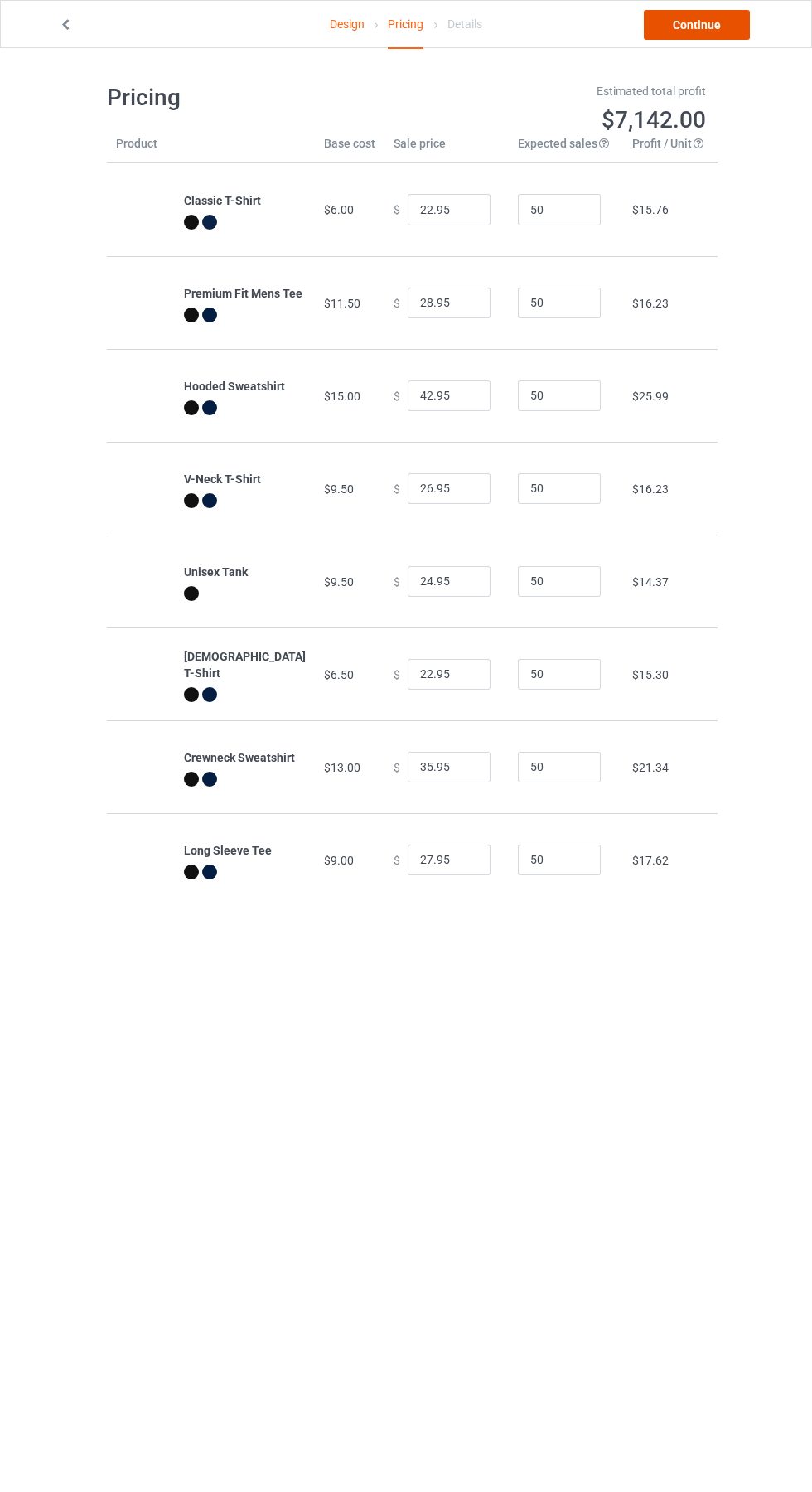
click at [715, 28] on link "Continue" at bounding box center [696, 25] width 106 height 30
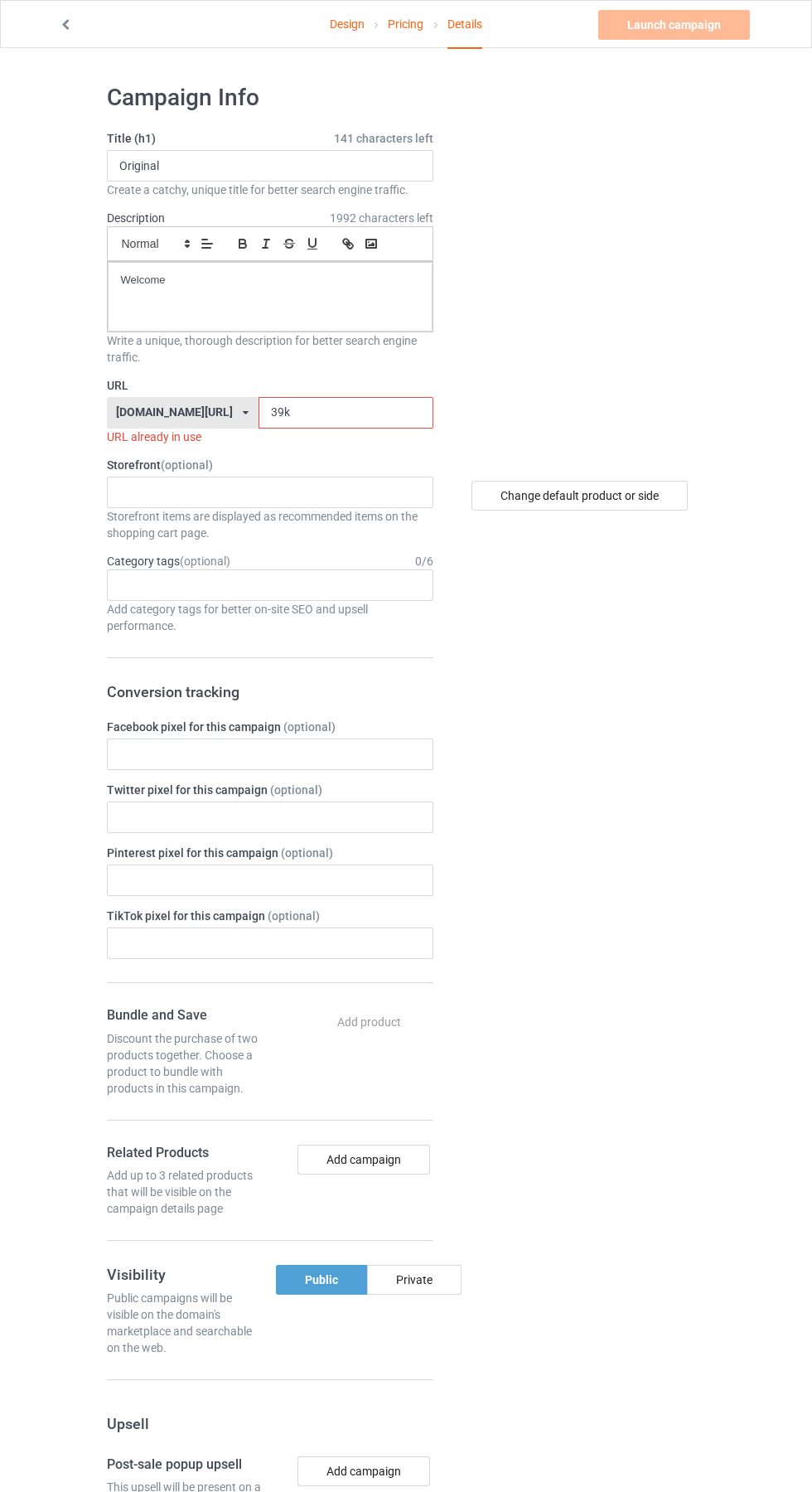
click at [347, 420] on input "39k" at bounding box center [346, 413] width 175 height 32
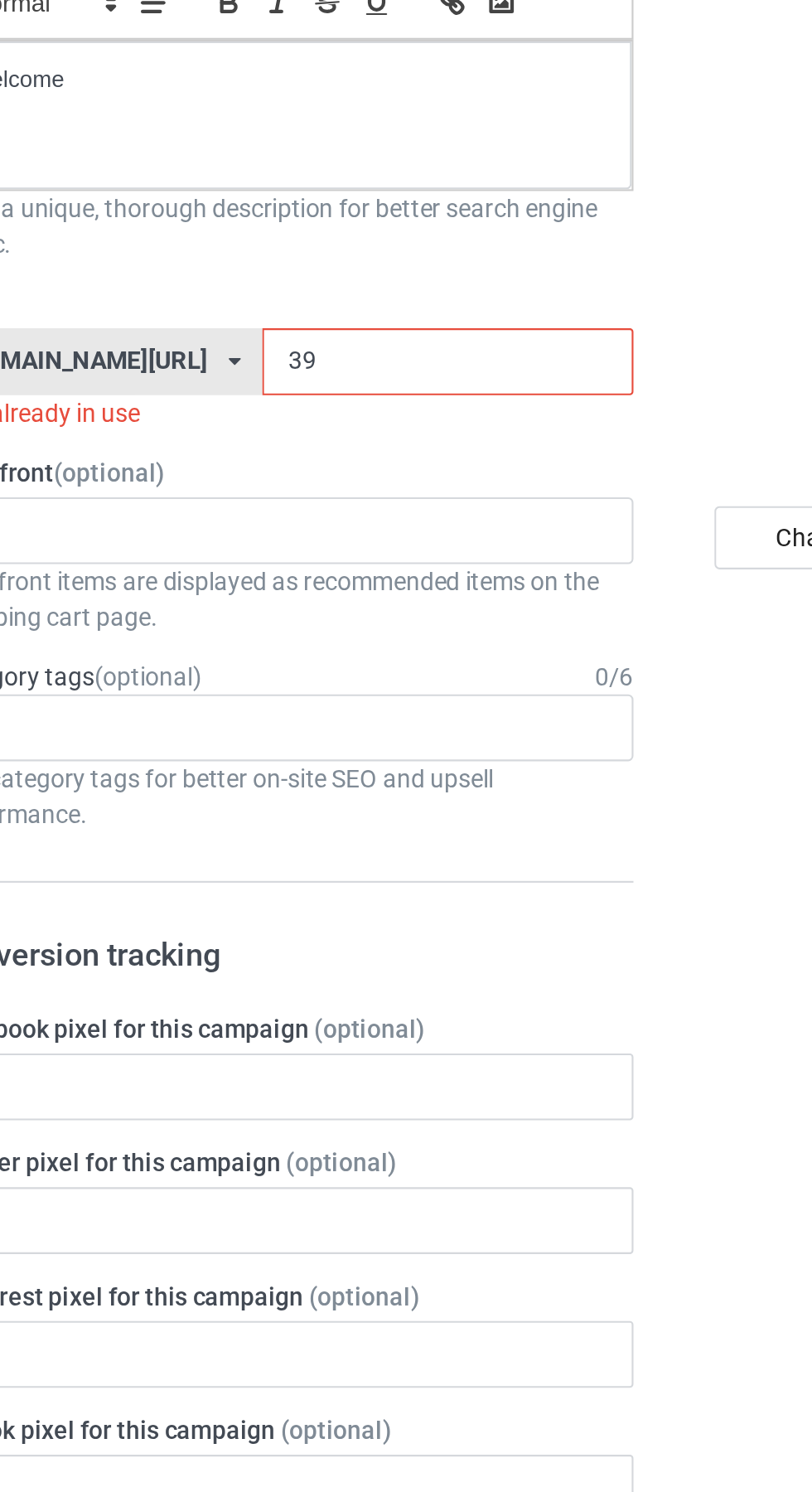
type input "3"
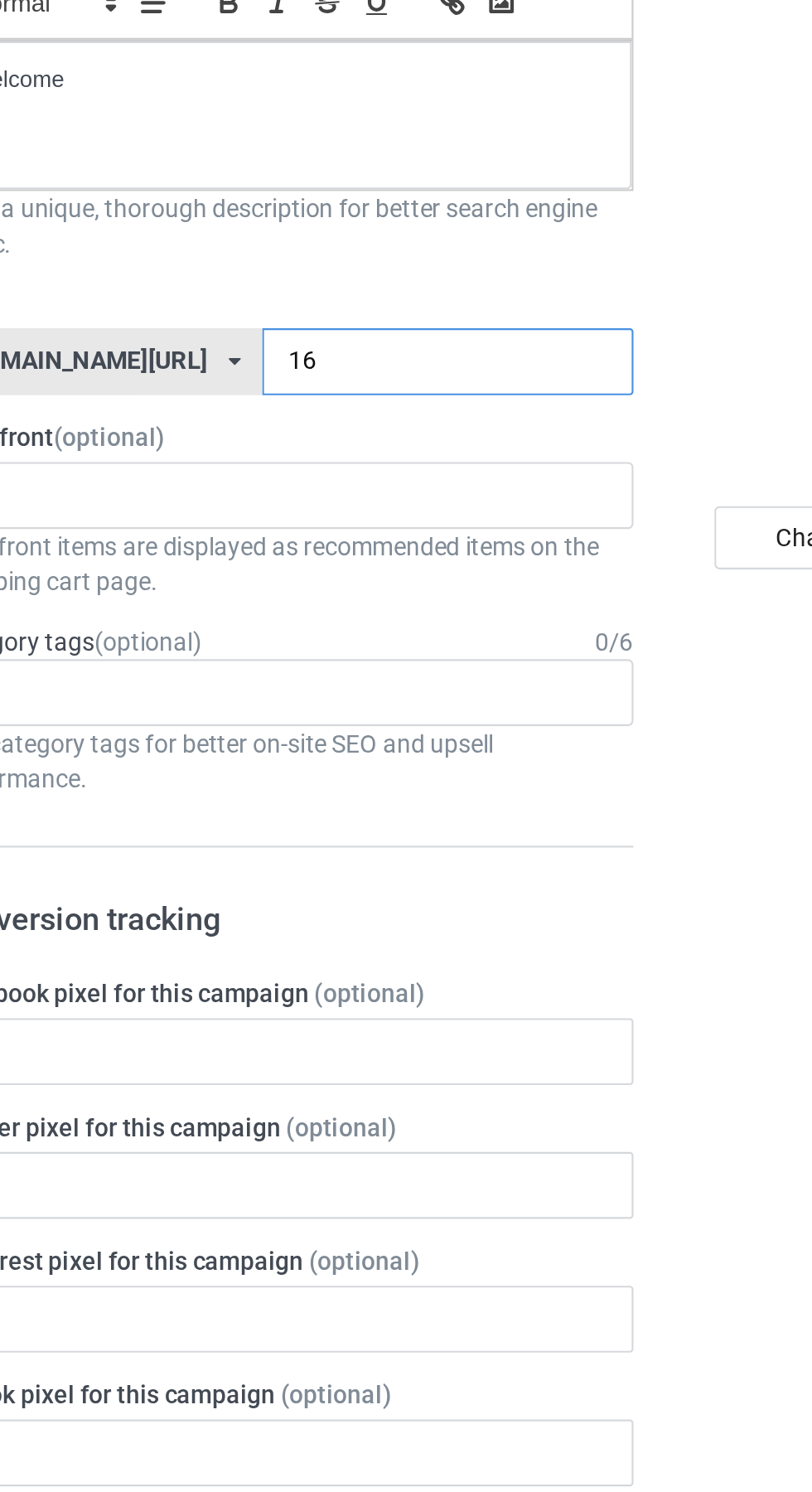
type input "160"
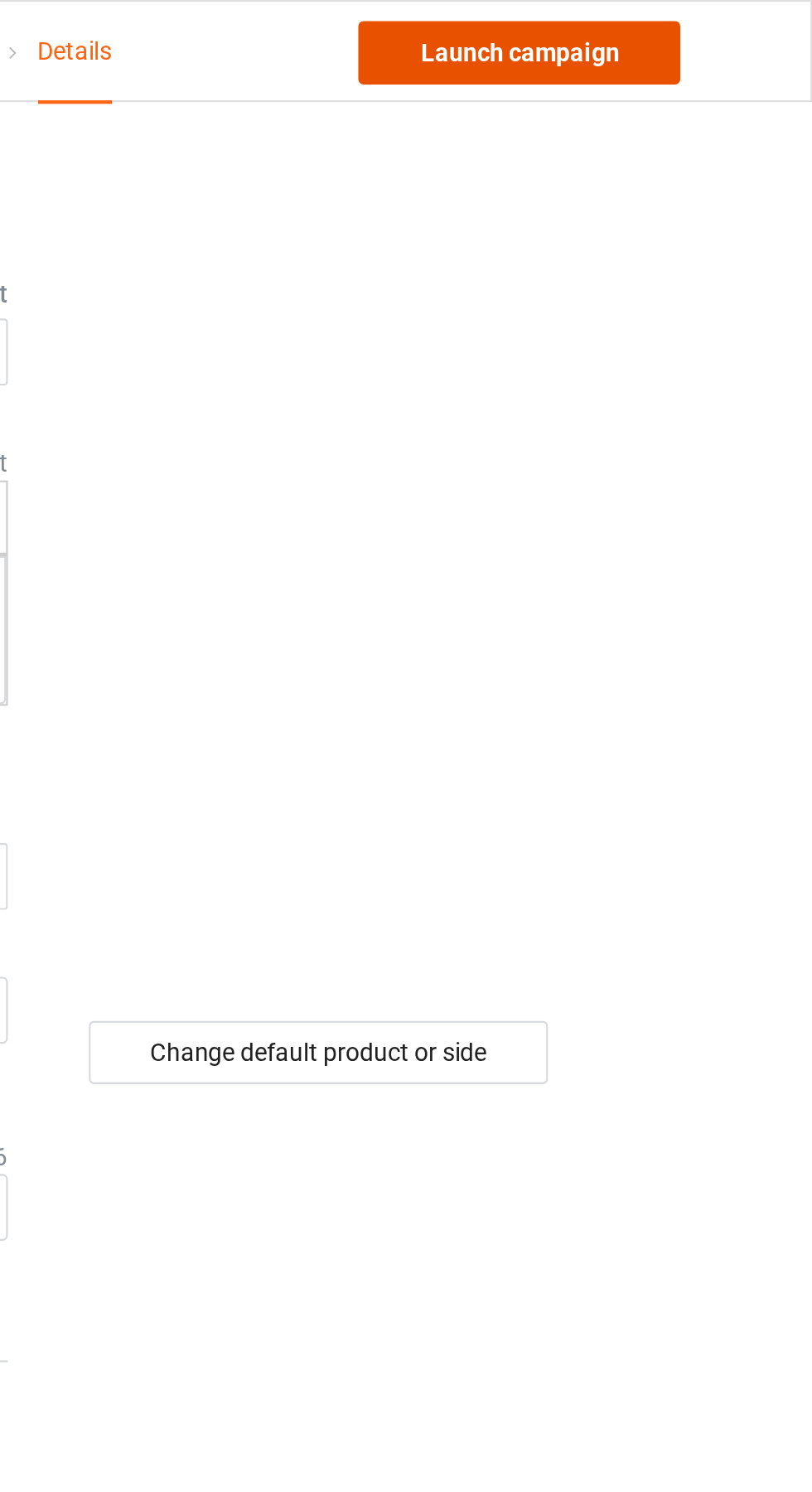
click at [687, 18] on link "Launch campaign" at bounding box center [674, 25] width 152 height 30
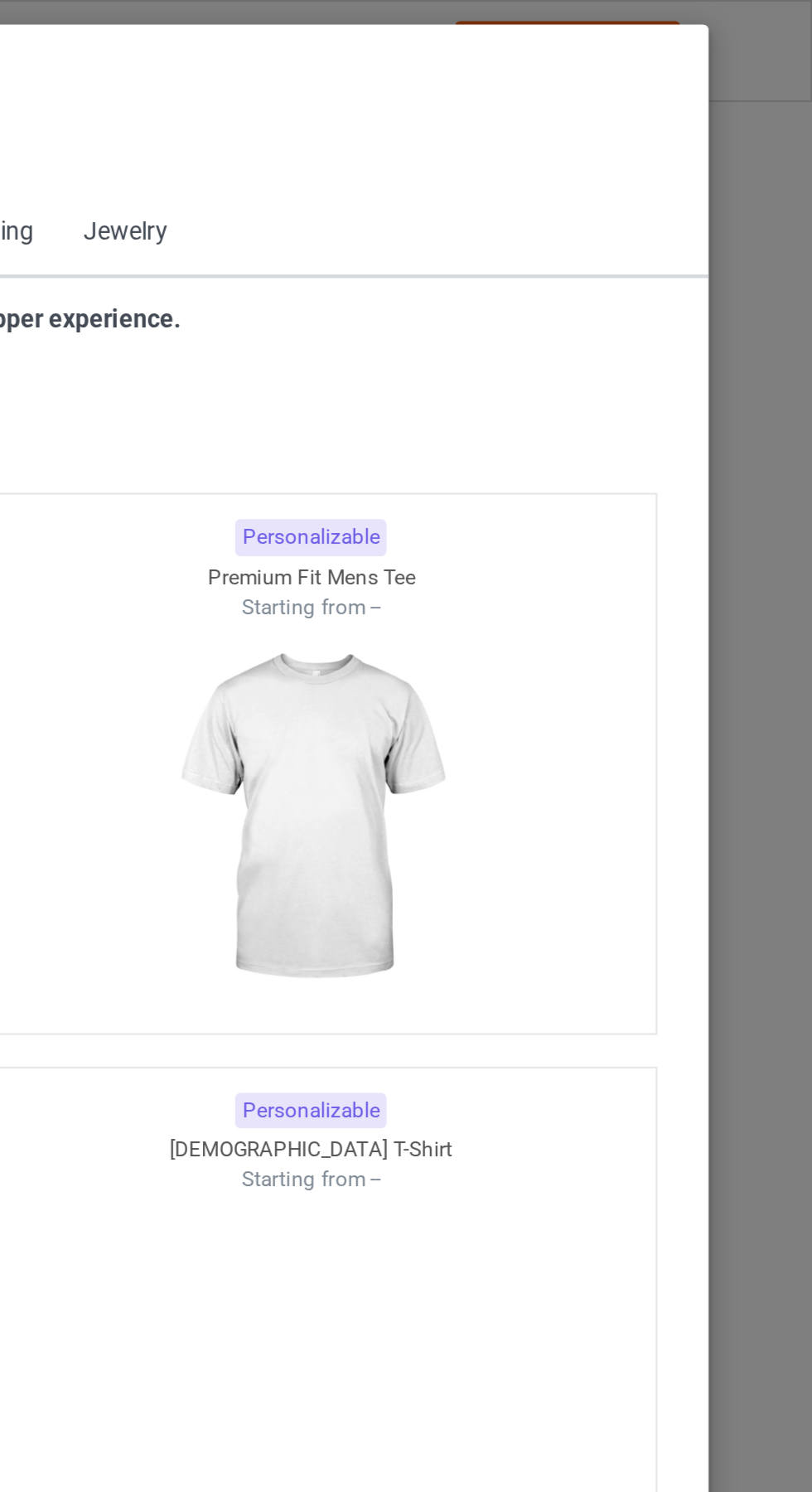
scroll to position [887, 0]
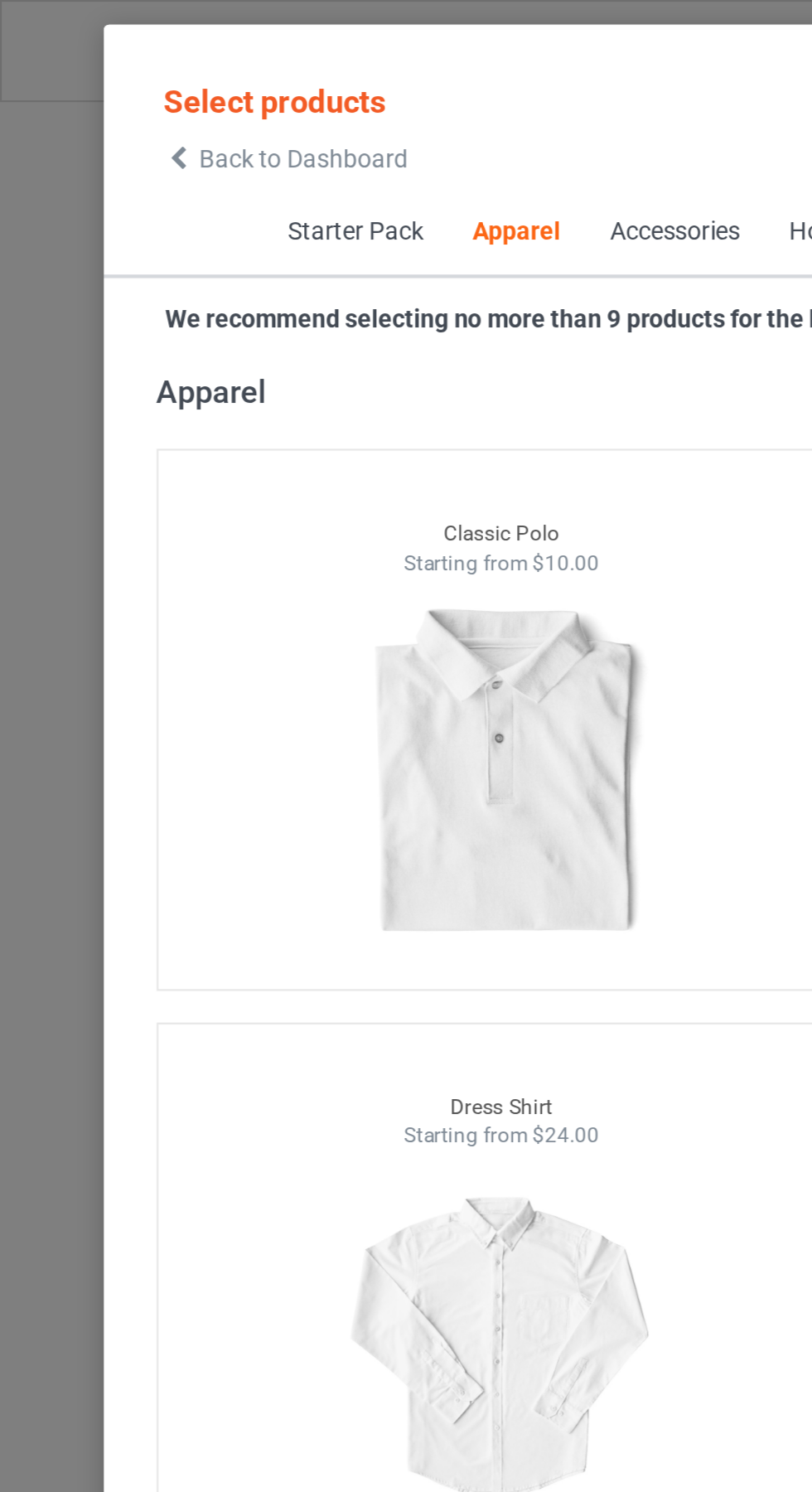
click at [84, 75] on icon at bounding box center [84, 75] width 14 height 12
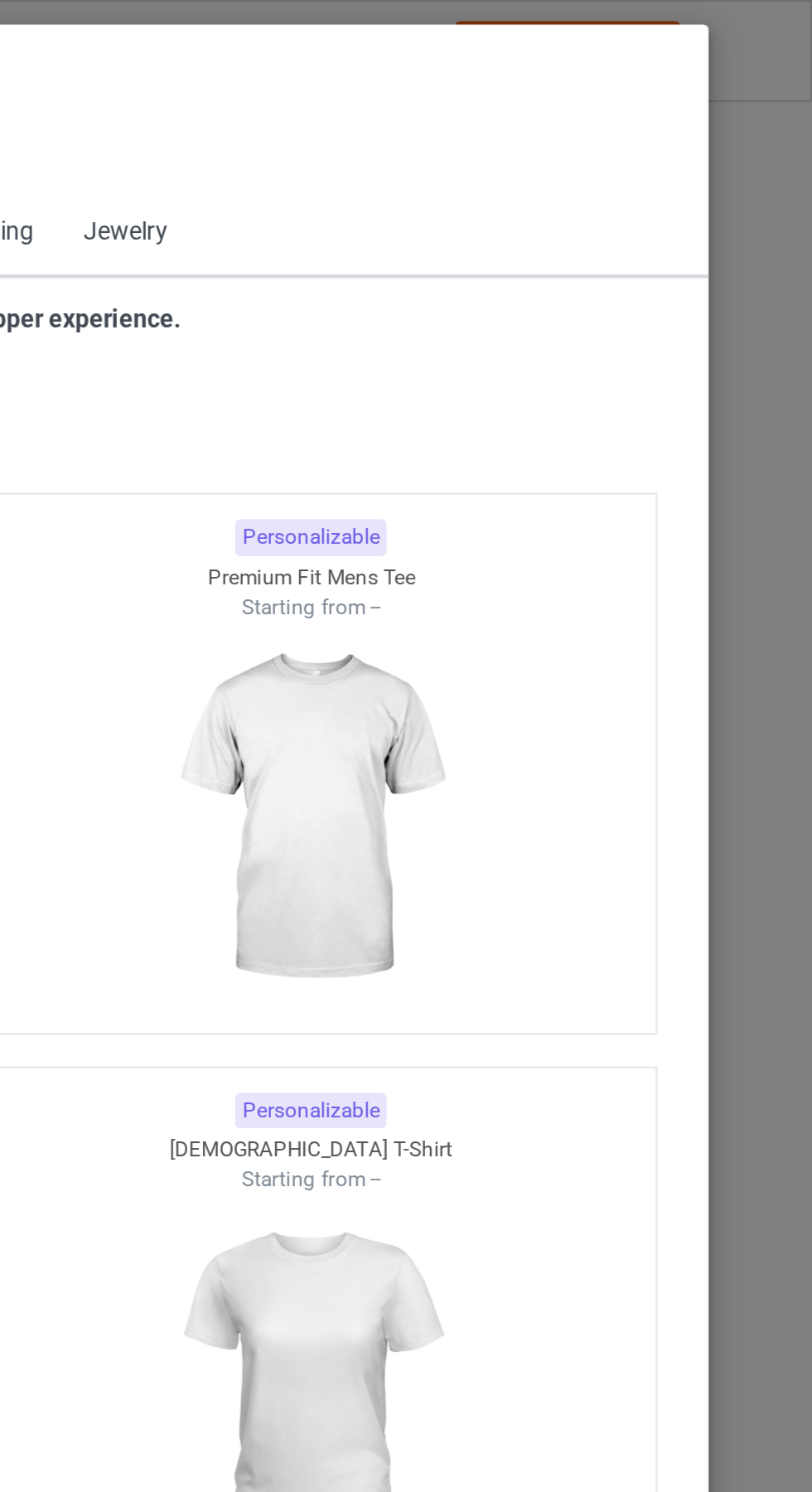
scroll to position [887, 0]
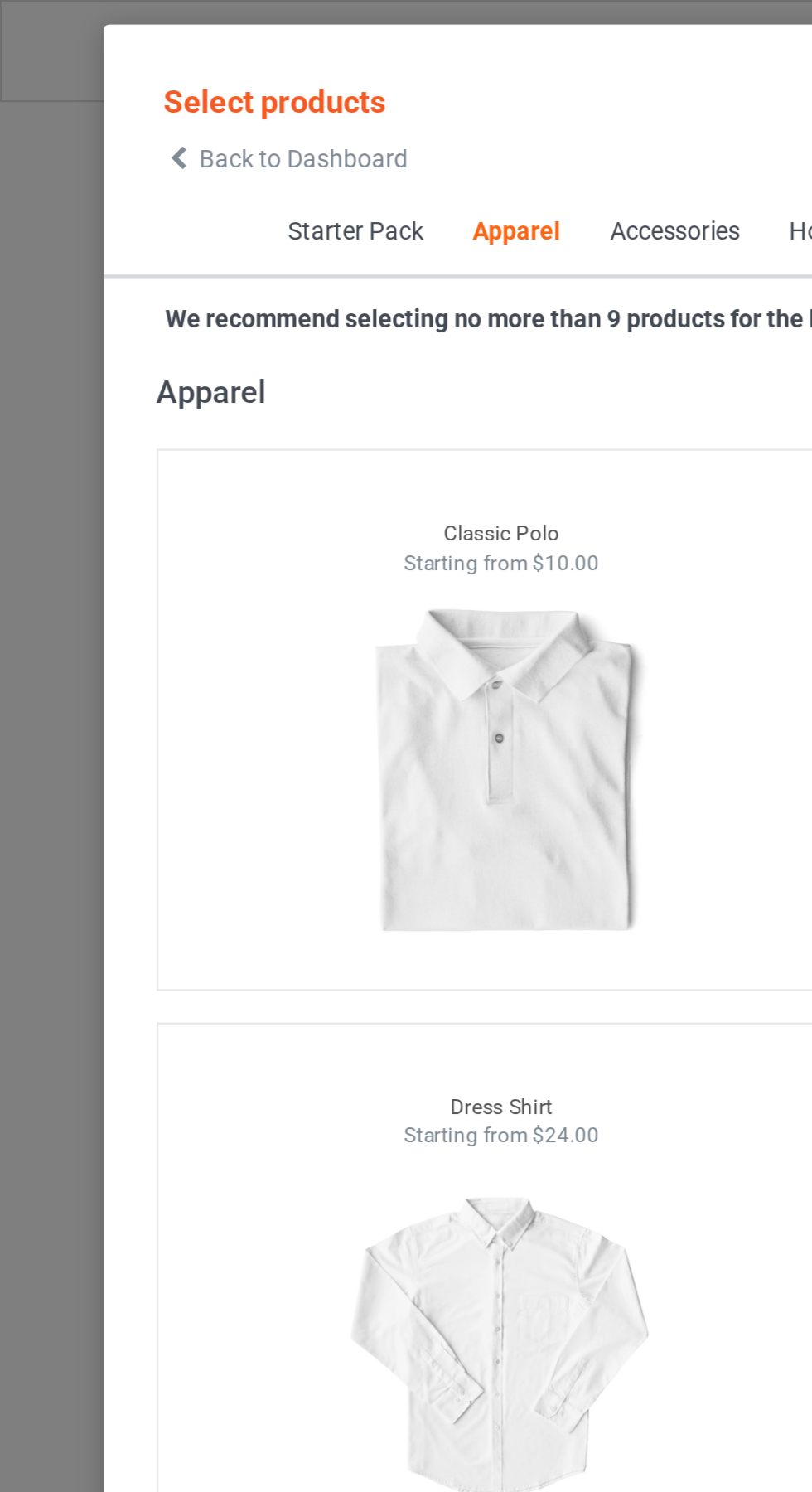
click at [96, 75] on span "Back to Dashboard" at bounding box center [143, 75] width 98 height 14
